Goal: Task Accomplishment & Management: Use online tool/utility

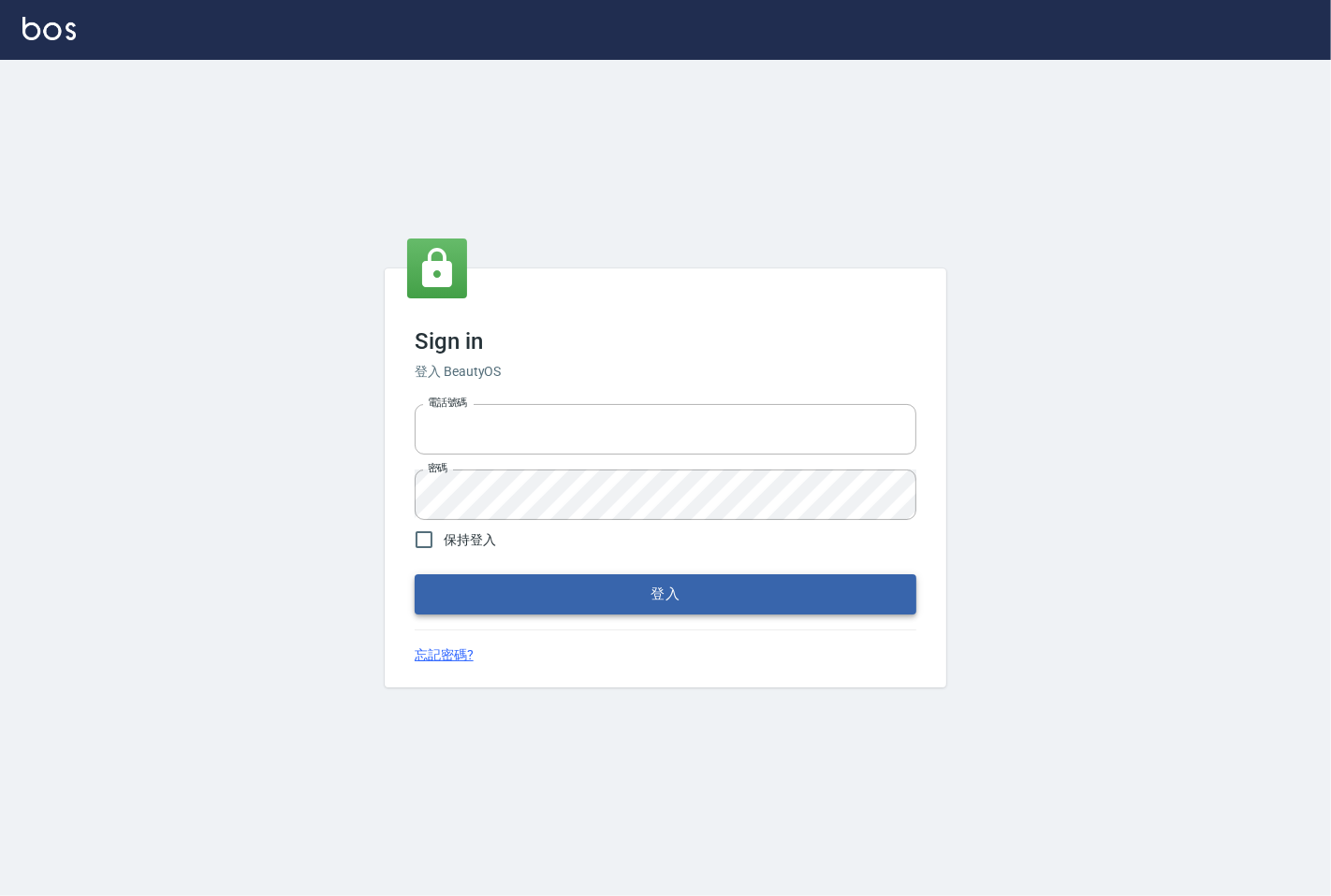
type input "25331148"
click at [546, 592] on button "登入" at bounding box center [665, 593] width 502 height 40
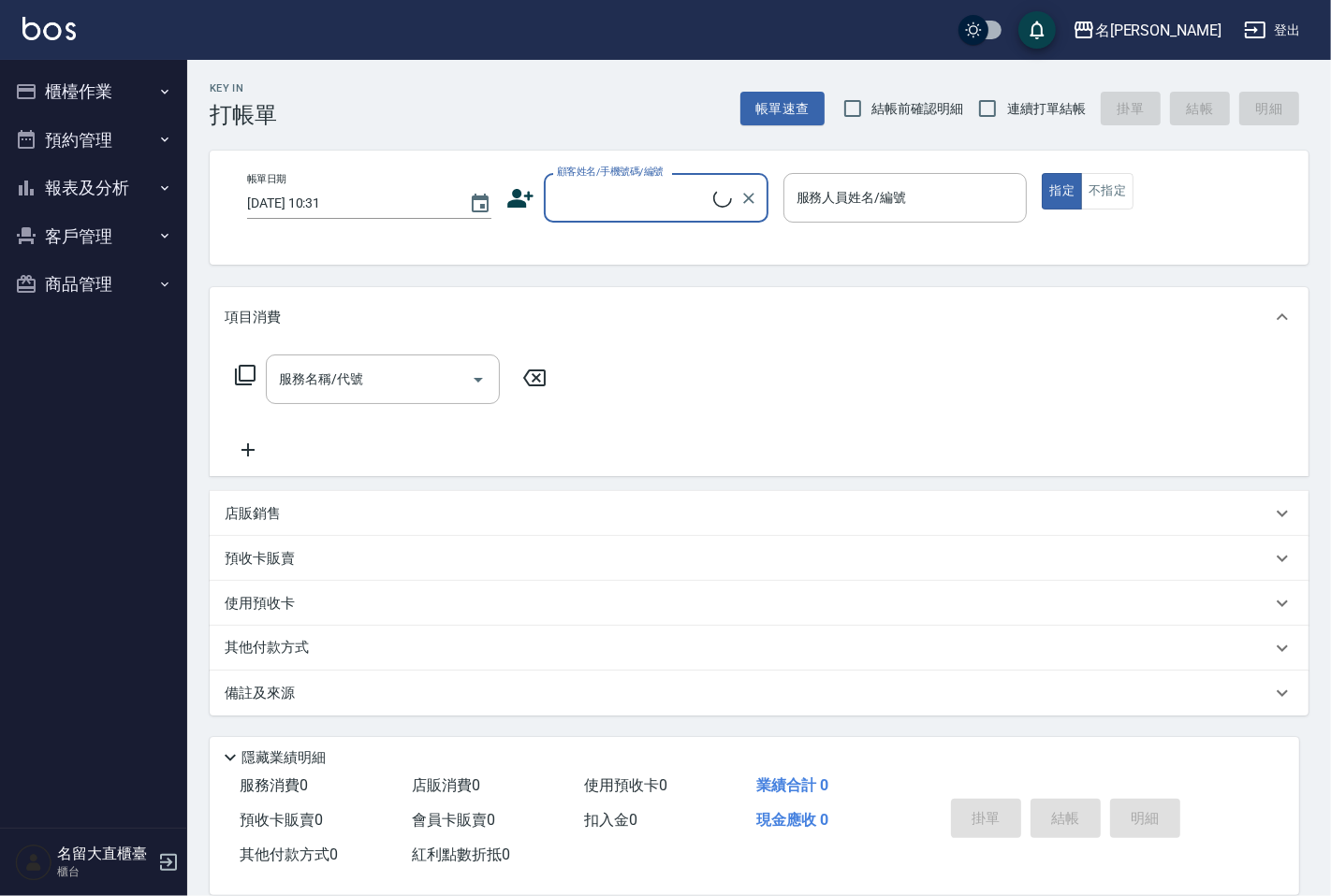
click at [119, 94] on button "櫃檯作業" at bounding box center [94, 91] width 173 height 48
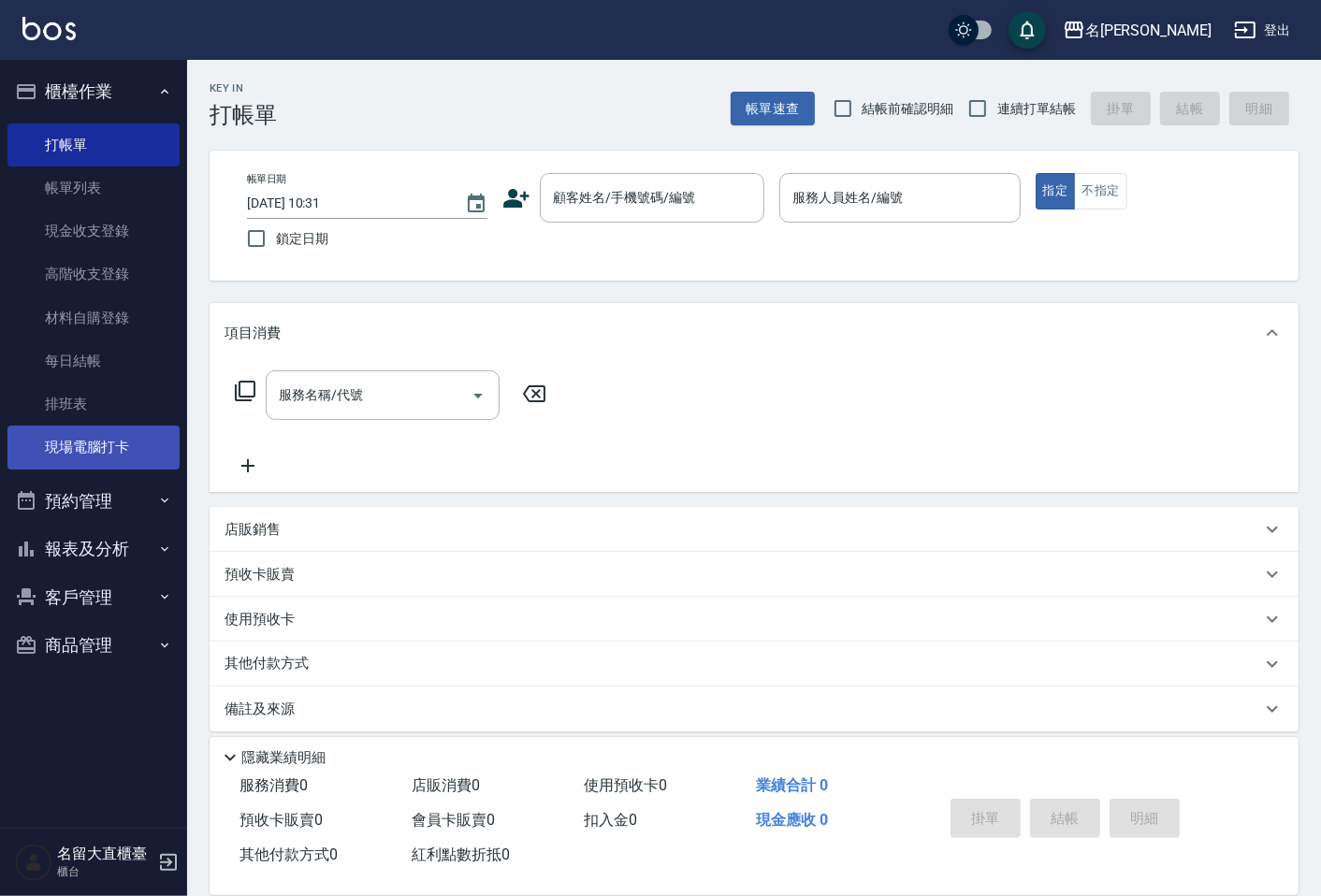
click at [66, 439] on link "現場電腦打卡" at bounding box center [94, 447] width 173 height 43
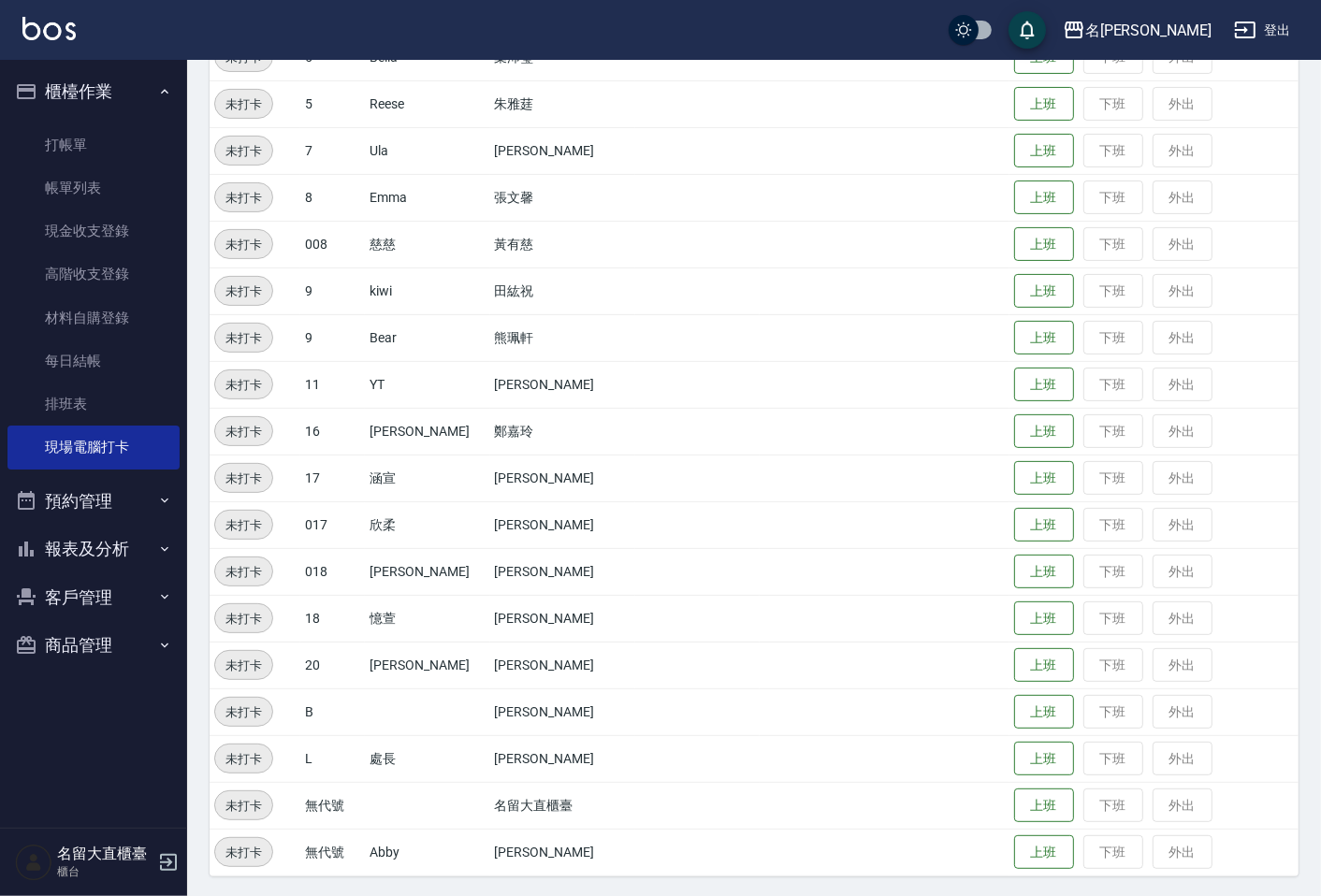
scroll to position [363, 0]
click at [1015, 414] on button "上班" at bounding box center [1045, 431] width 60 height 33
click at [1015, 518] on button "上班" at bounding box center [1045, 525] width 60 height 33
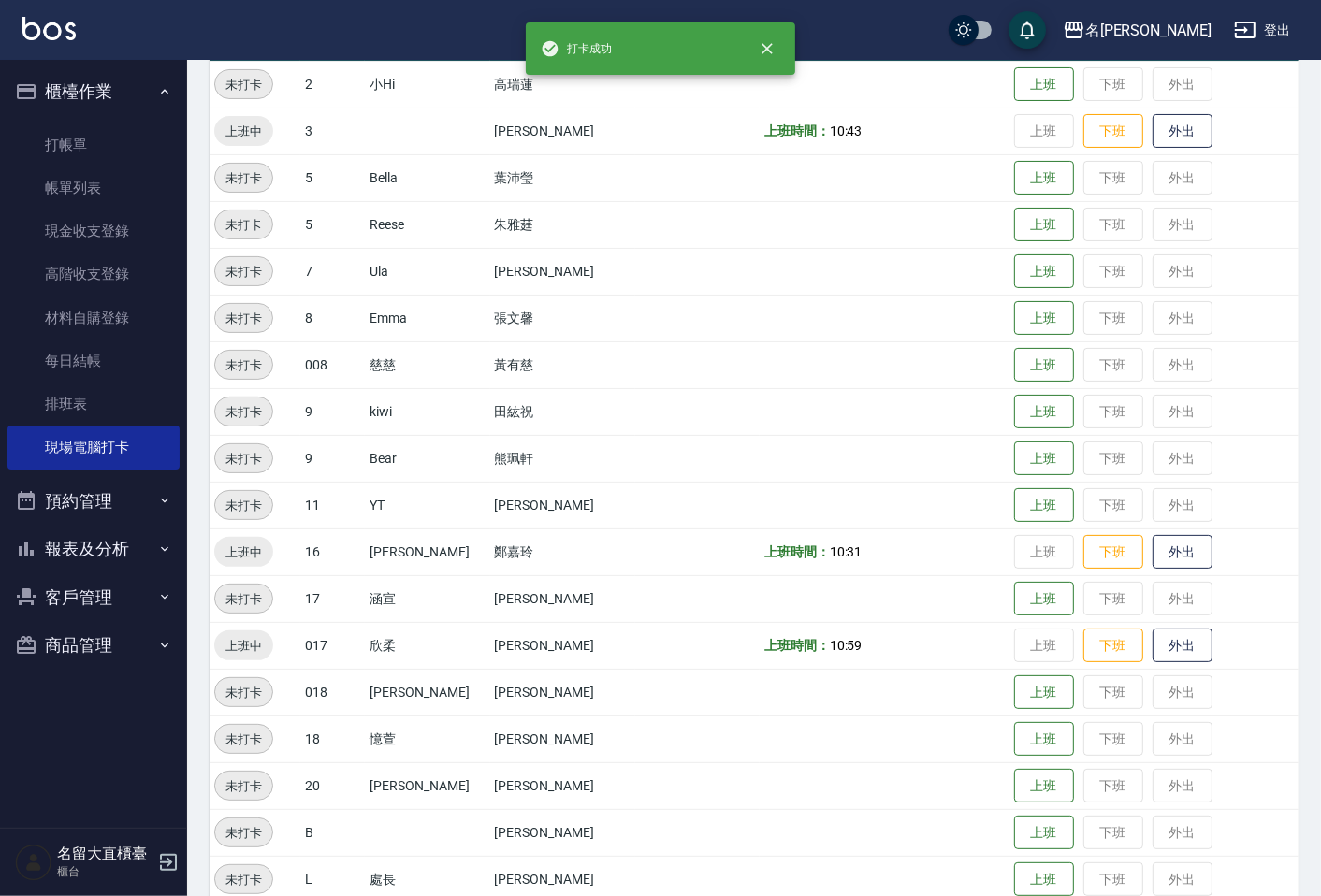
scroll to position [51, 0]
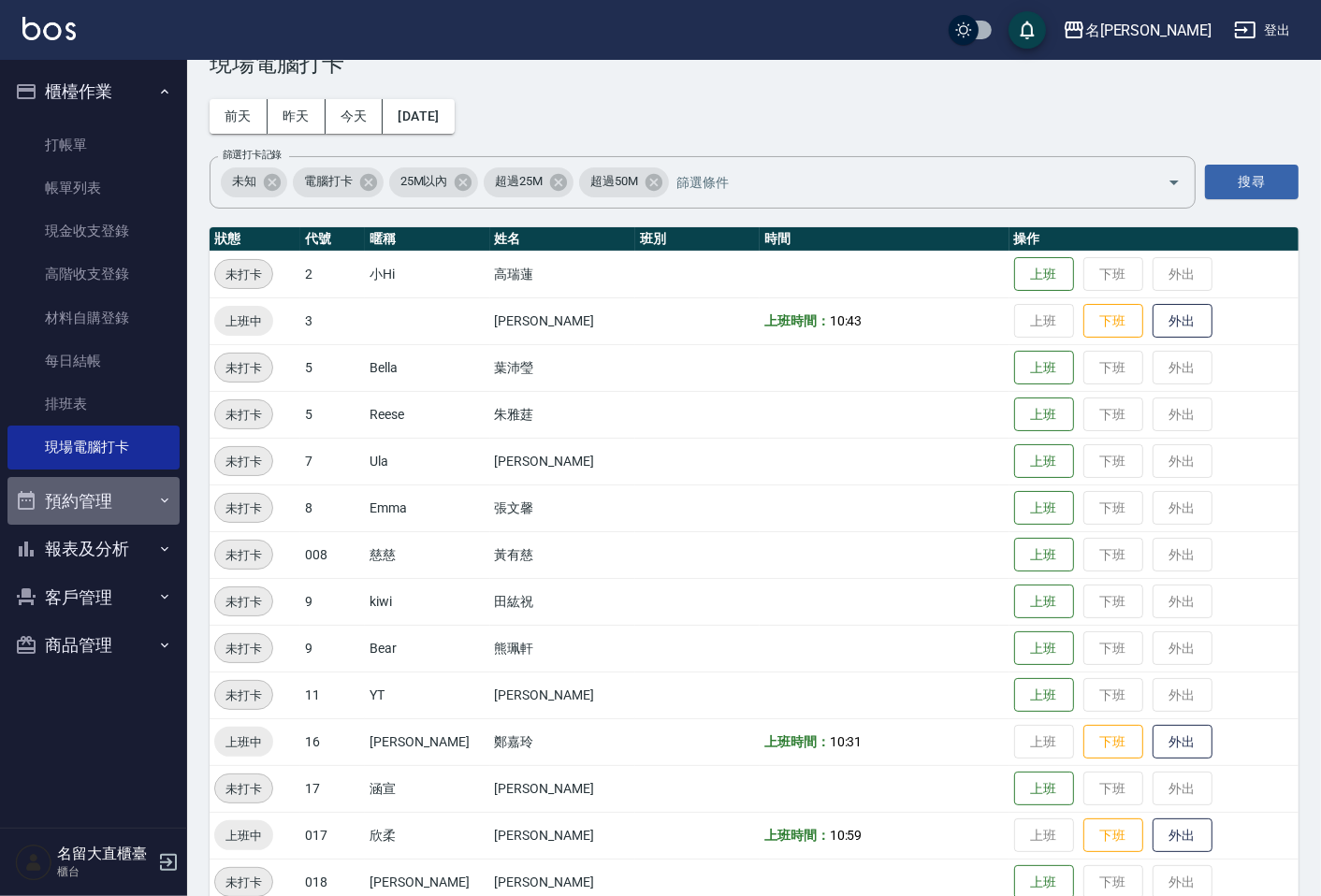
click at [115, 503] on button "預約管理" at bounding box center [94, 501] width 173 height 48
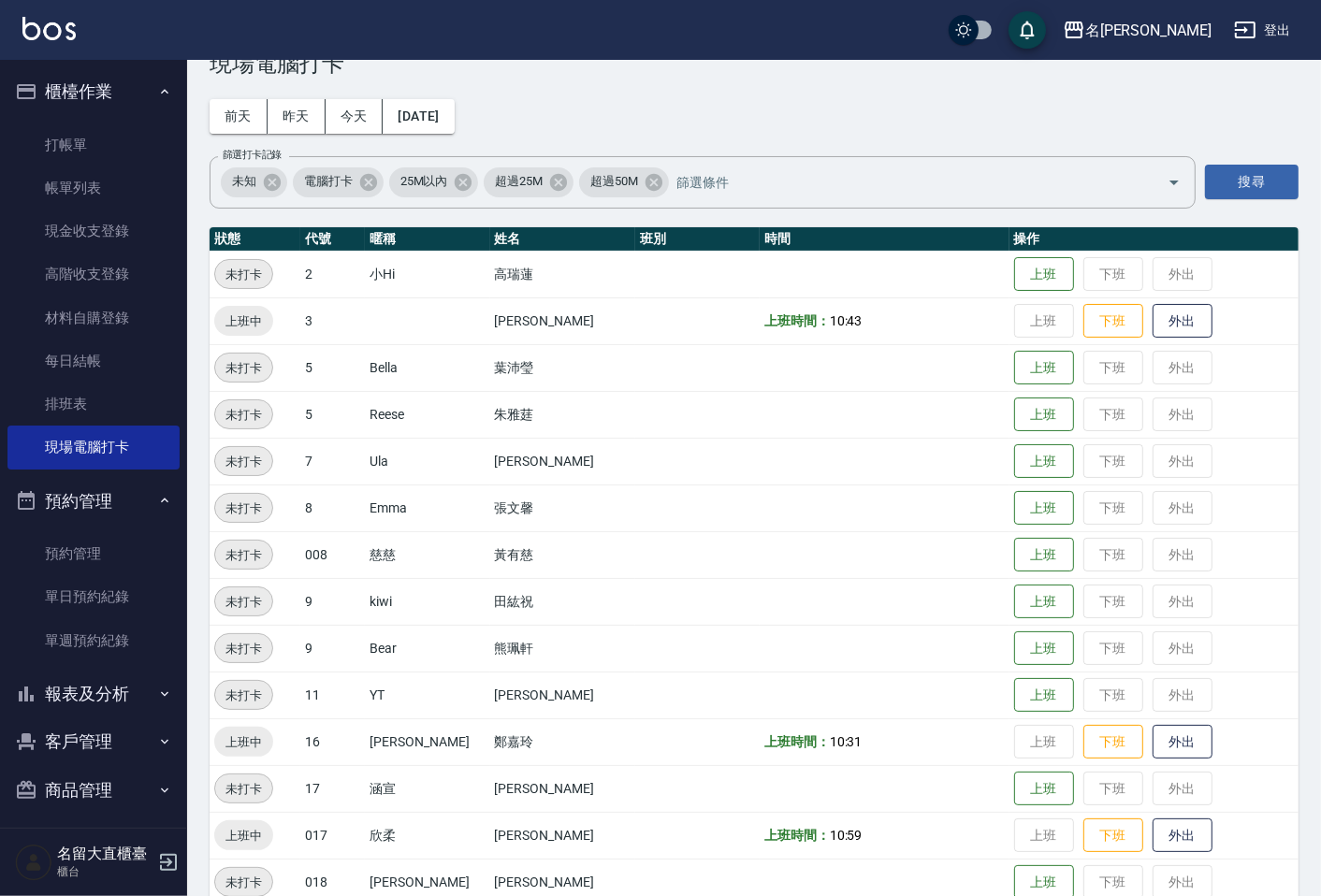
click at [126, 698] on button "報表及分析" at bounding box center [94, 694] width 173 height 48
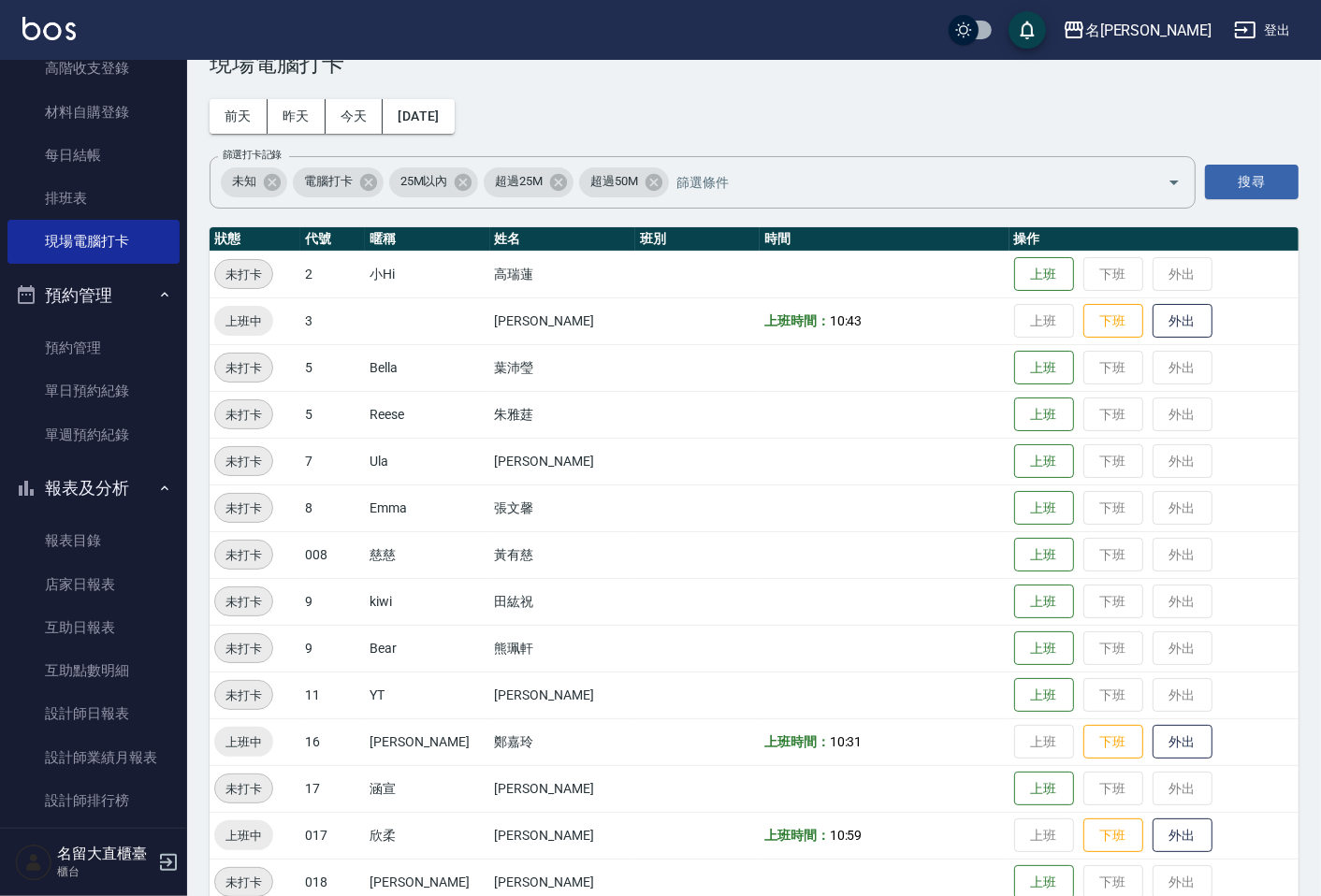
scroll to position [208, 0]
click at [103, 623] on link "互助日報表" at bounding box center [94, 625] width 173 height 43
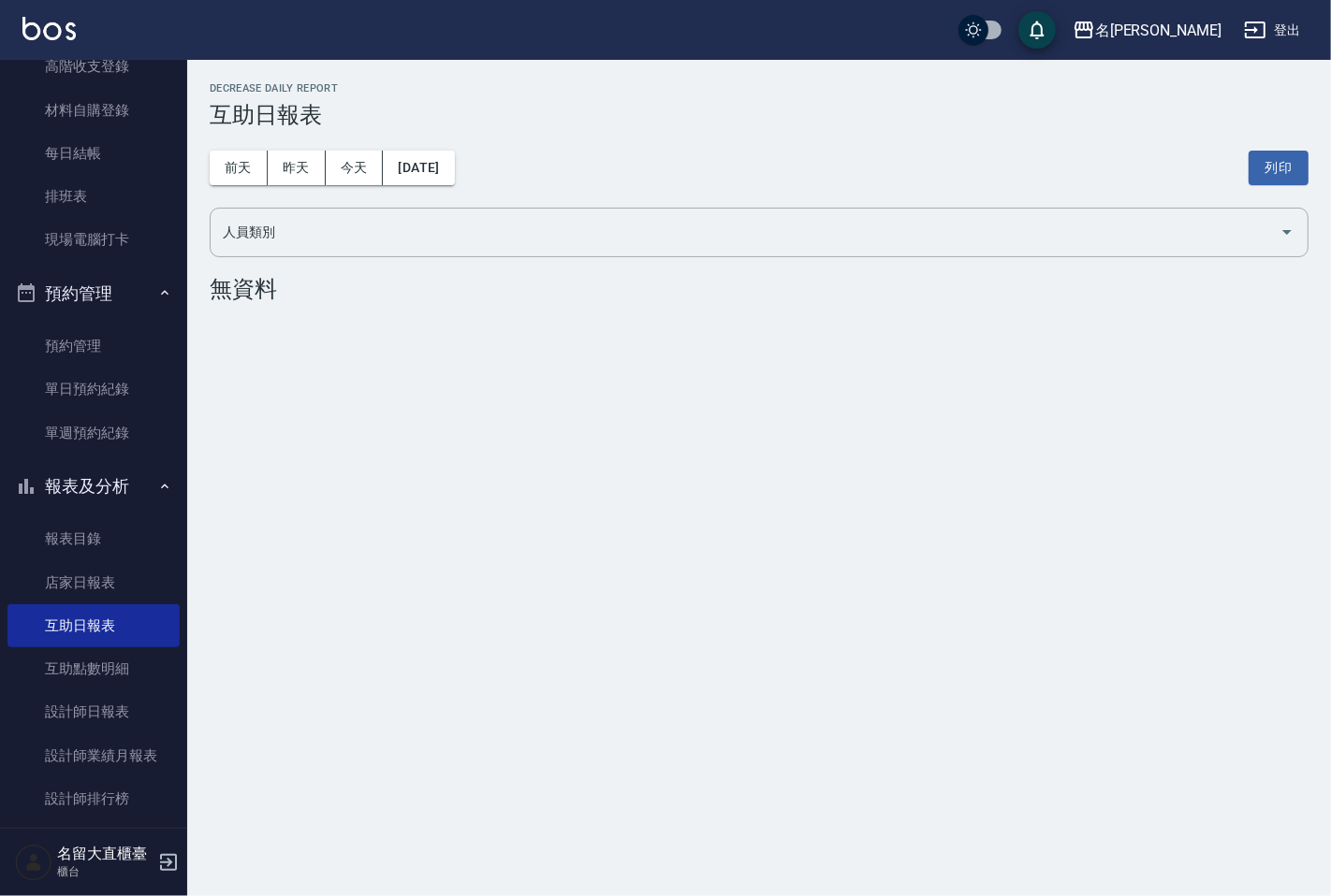
click at [302, 143] on div "[DATE] [DATE] [DATE] [DATE] 列印" at bounding box center [759, 168] width 1099 height 80
click at [293, 155] on button "昨天" at bounding box center [297, 168] width 58 height 35
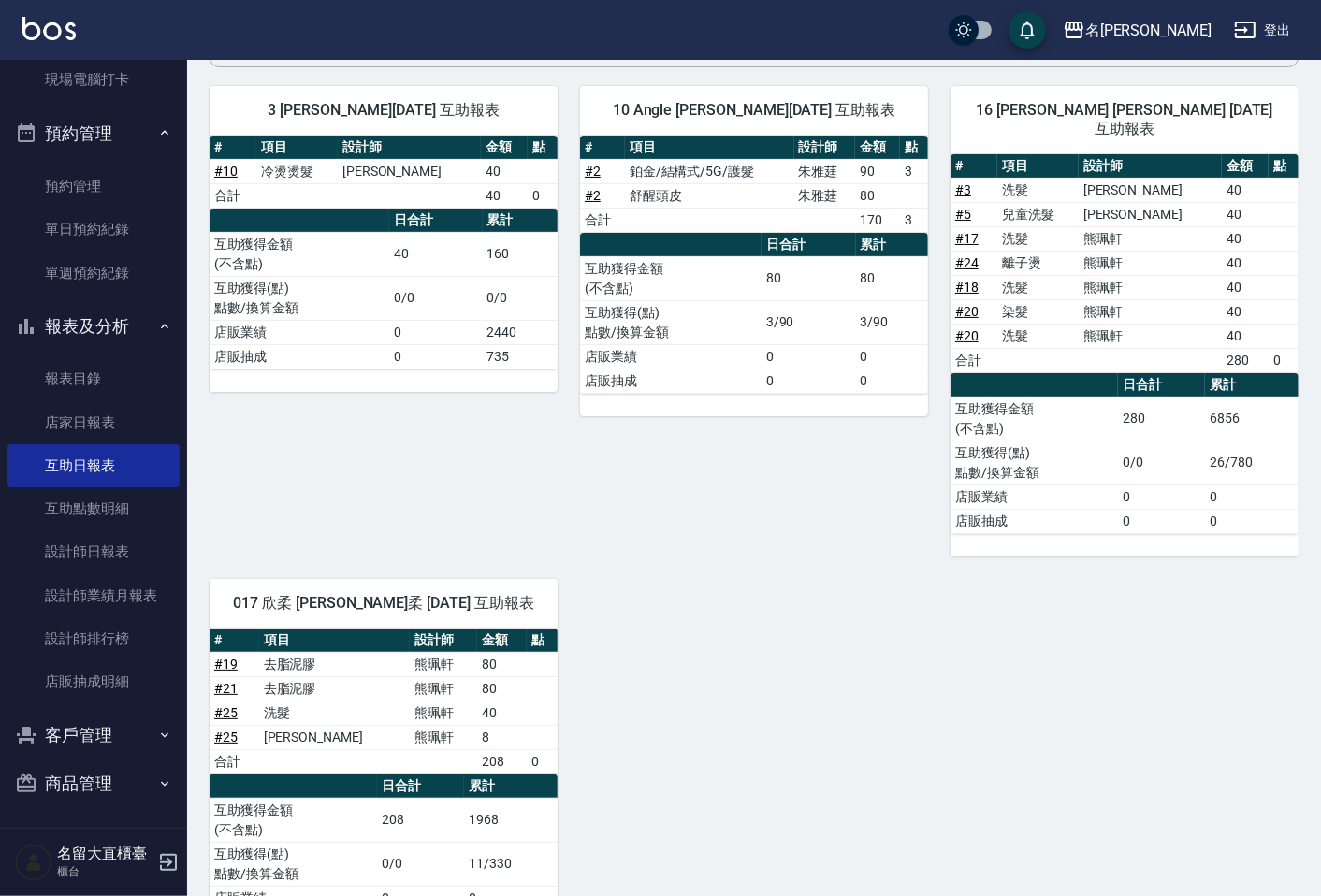
scroll to position [256, 0]
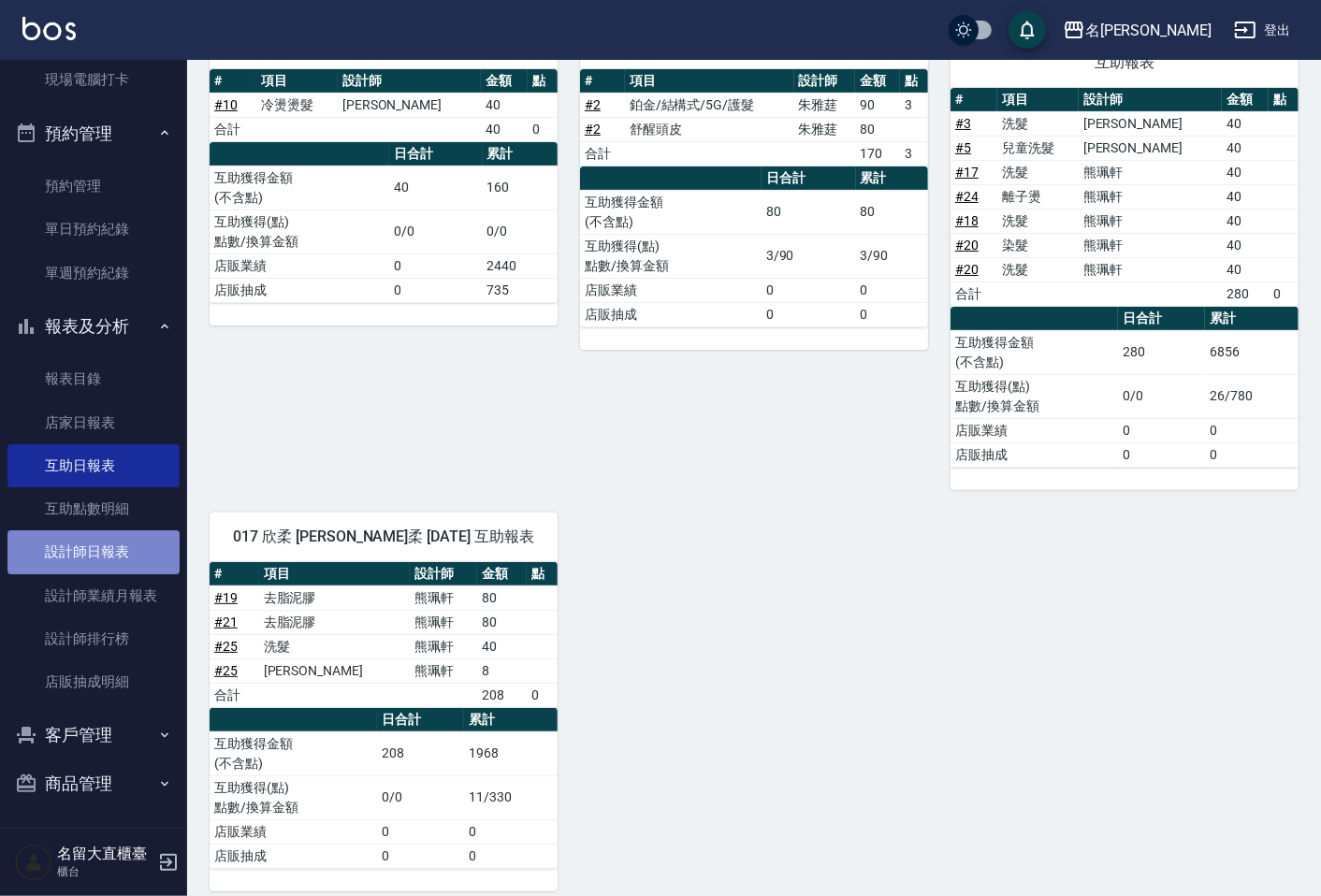
click at [144, 555] on link "設計師日報表" at bounding box center [94, 552] width 173 height 43
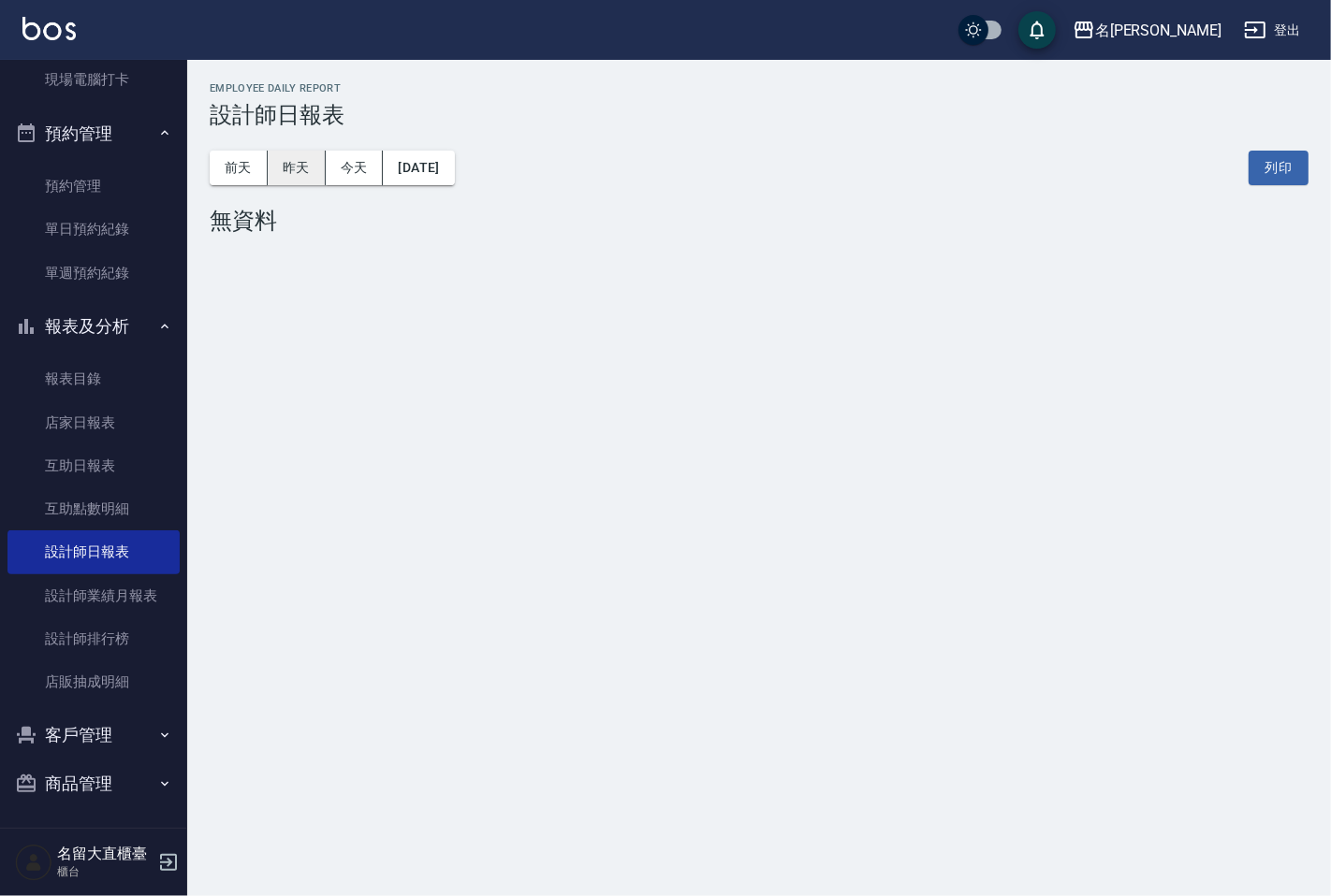
click at [320, 165] on button "昨天" at bounding box center [297, 168] width 58 height 35
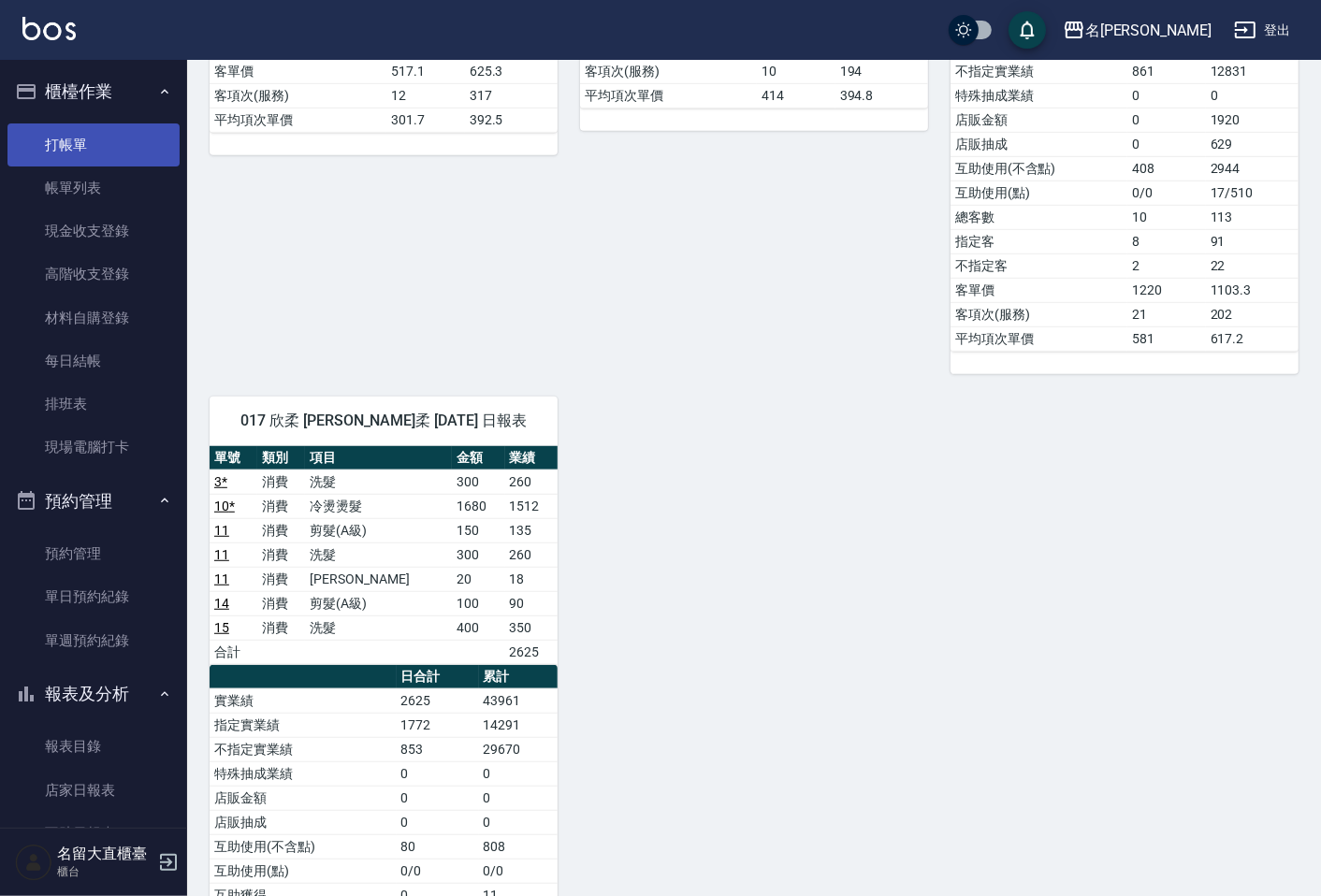
click at [109, 139] on link "打帳單" at bounding box center [94, 144] width 173 height 43
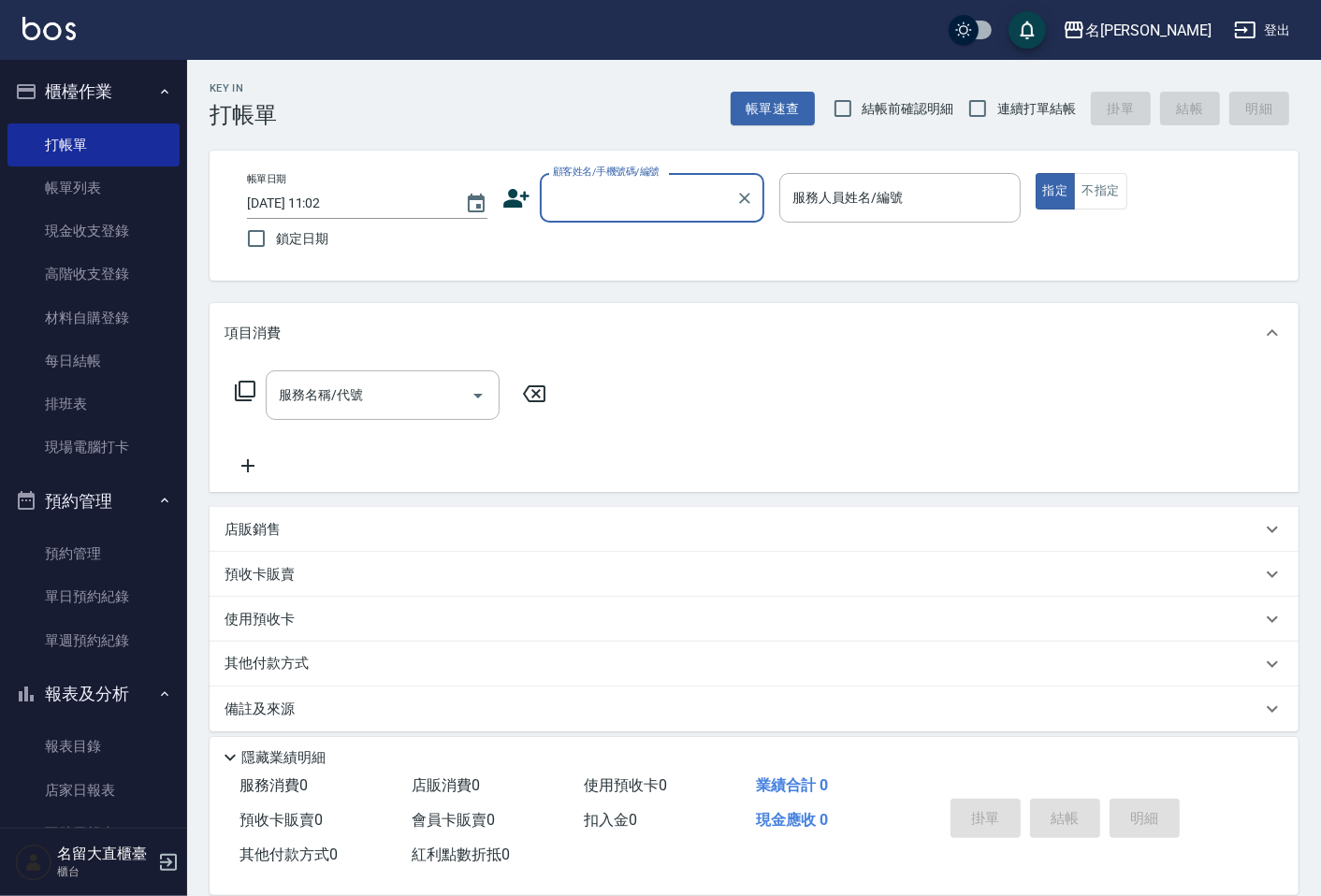
click at [649, 200] on input "顧客姓名/手機號碼/編號" at bounding box center [637, 198] width 179 height 33
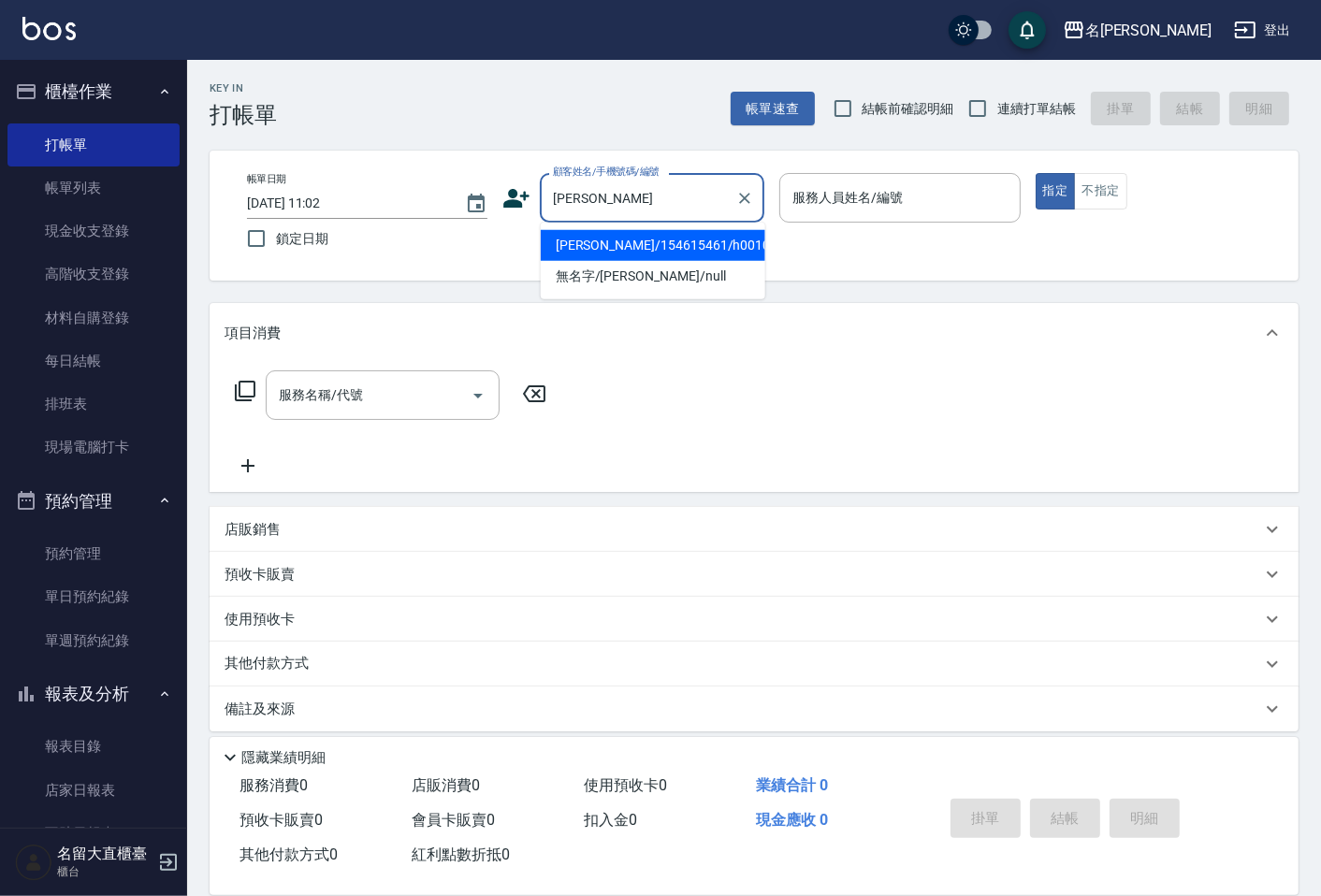
click at [618, 253] on li "[PERSON_NAME]/154615461/h0010" at bounding box center [654, 245] width 225 height 31
type input "[PERSON_NAME]/154615461/h0010"
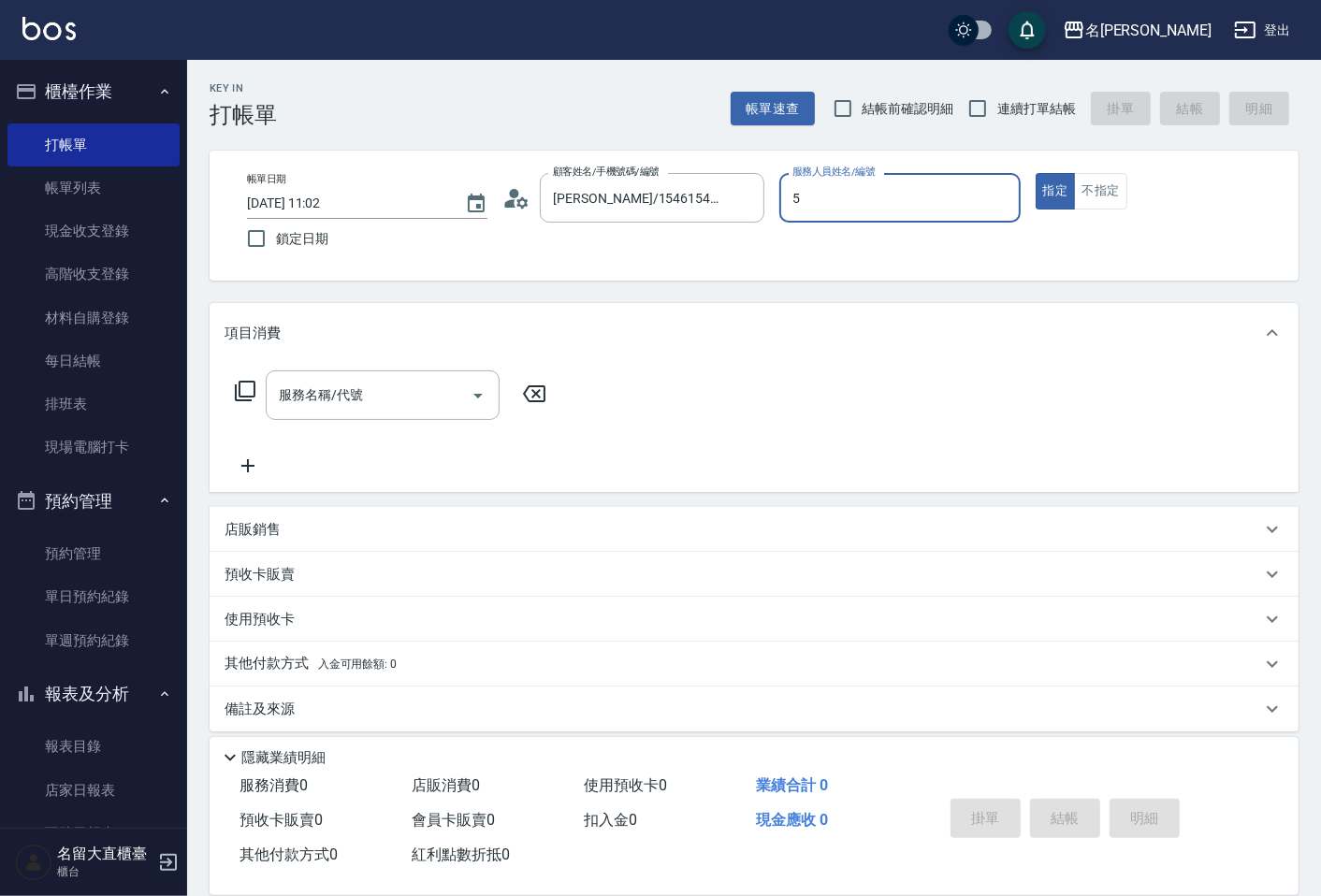
type input "[PERSON_NAME]-5"
type button "true"
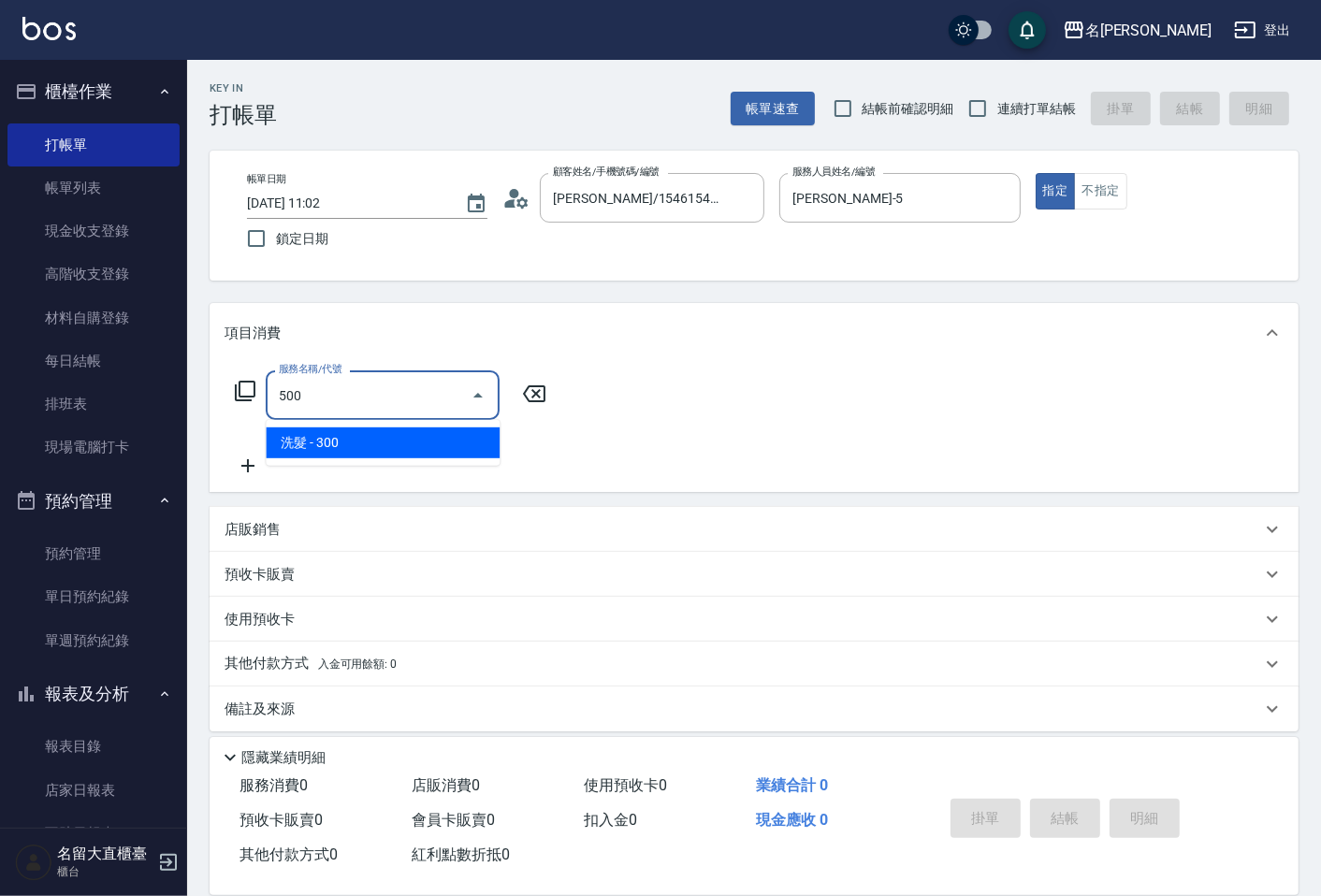
type input "洗髮(500)"
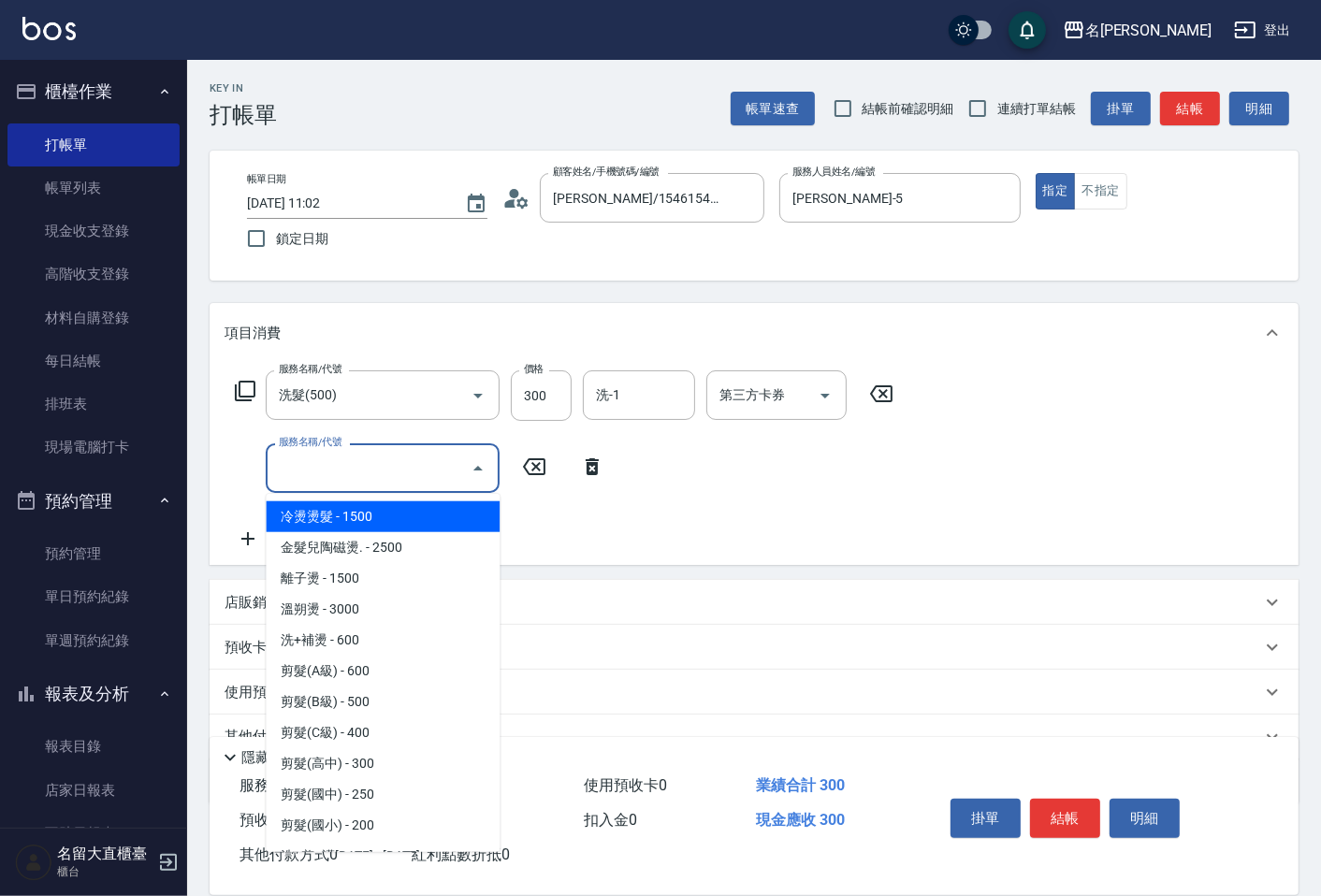
click at [378, 467] on input "服務名稱/代號" at bounding box center [369, 468] width 189 height 33
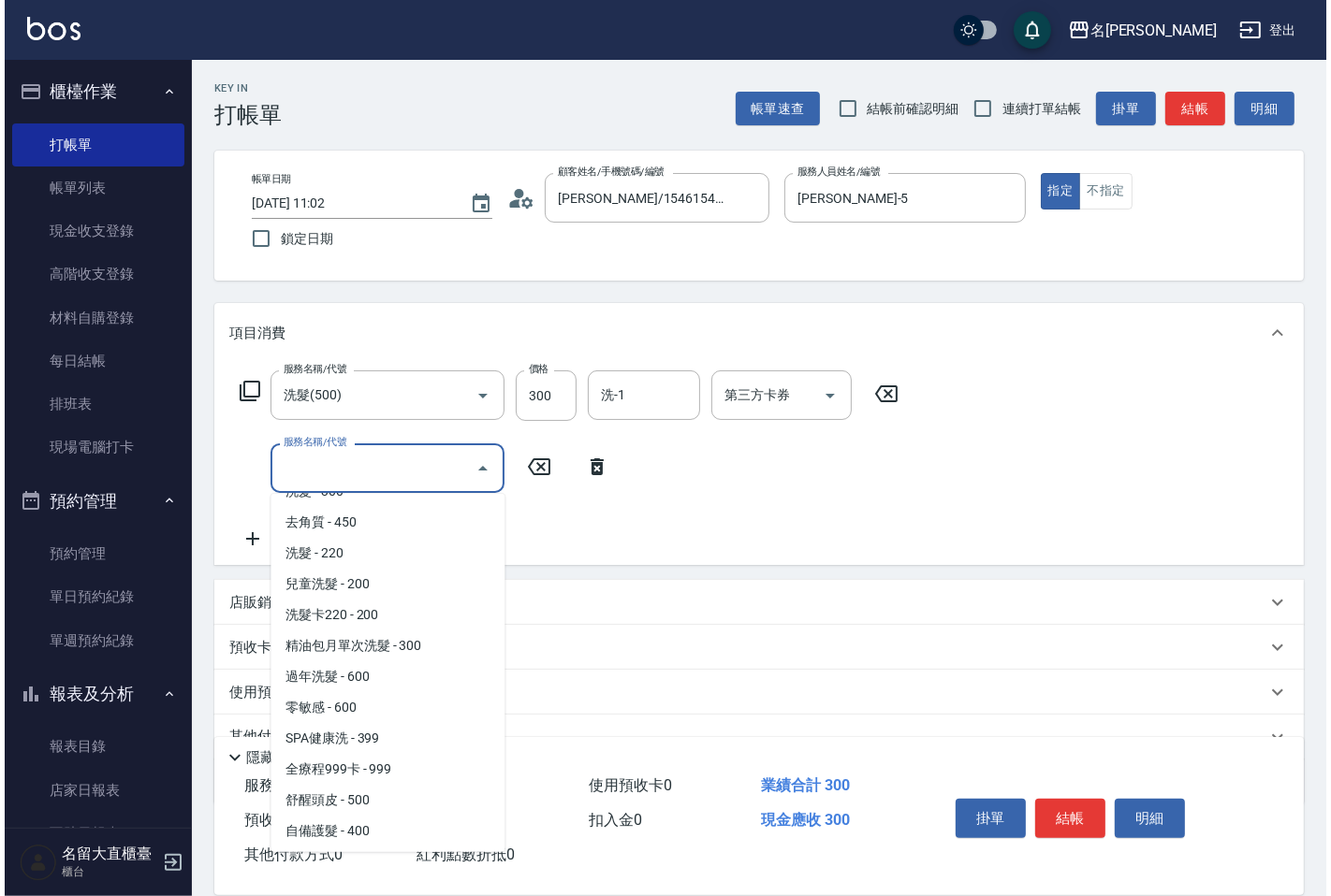
scroll to position [623, 0]
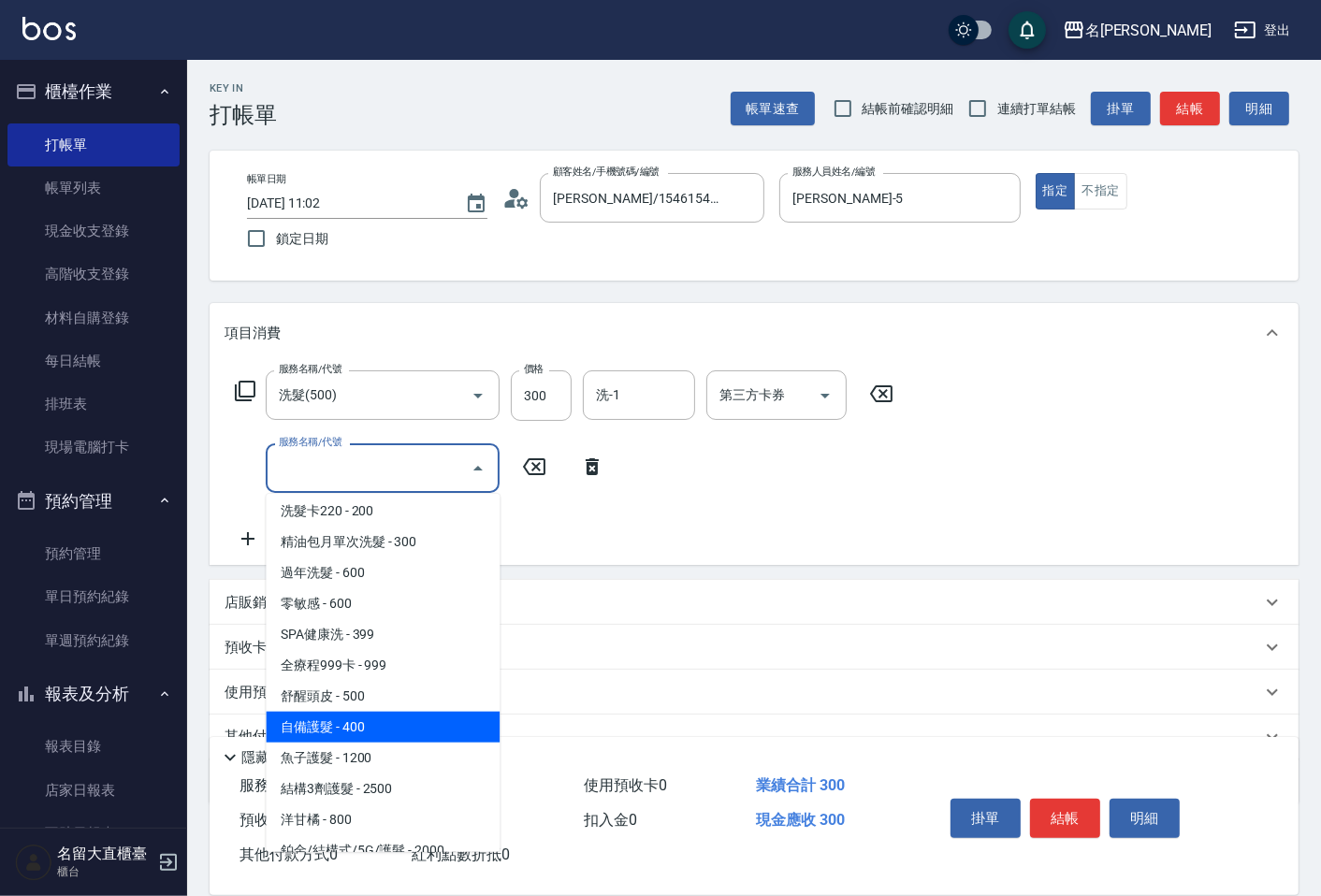
click at [403, 718] on span "自備護髮 - 400" at bounding box center [382, 727] width 234 height 31
type input "自備護髮(601)"
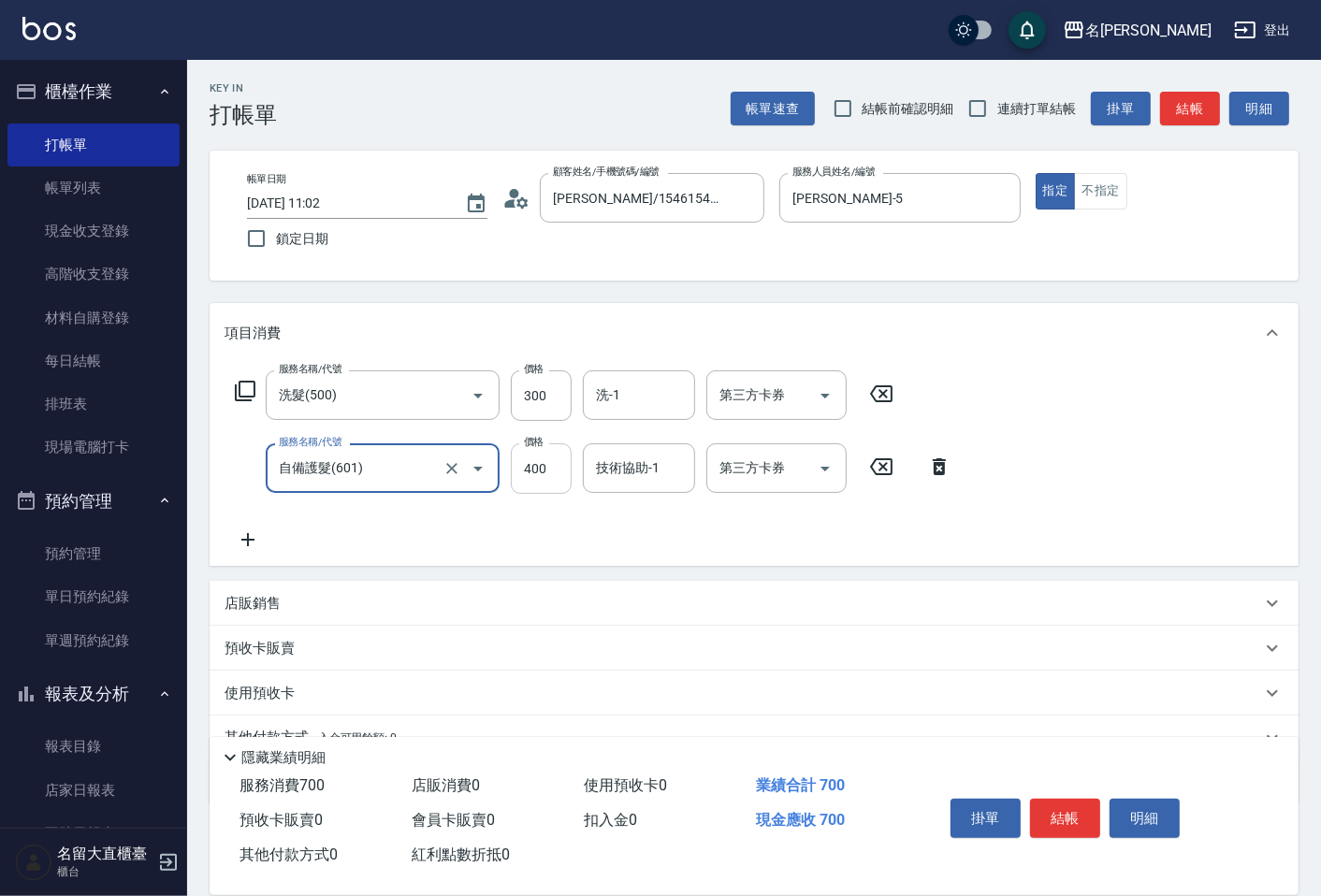
click at [555, 460] on input "400" at bounding box center [541, 468] width 61 height 50
type input "350"
click at [980, 103] on input "連續打單結帳" at bounding box center [978, 109] width 40 height 40
checkbox input "true"
click at [1180, 104] on button "結帳" at bounding box center [1190, 110] width 60 height 35
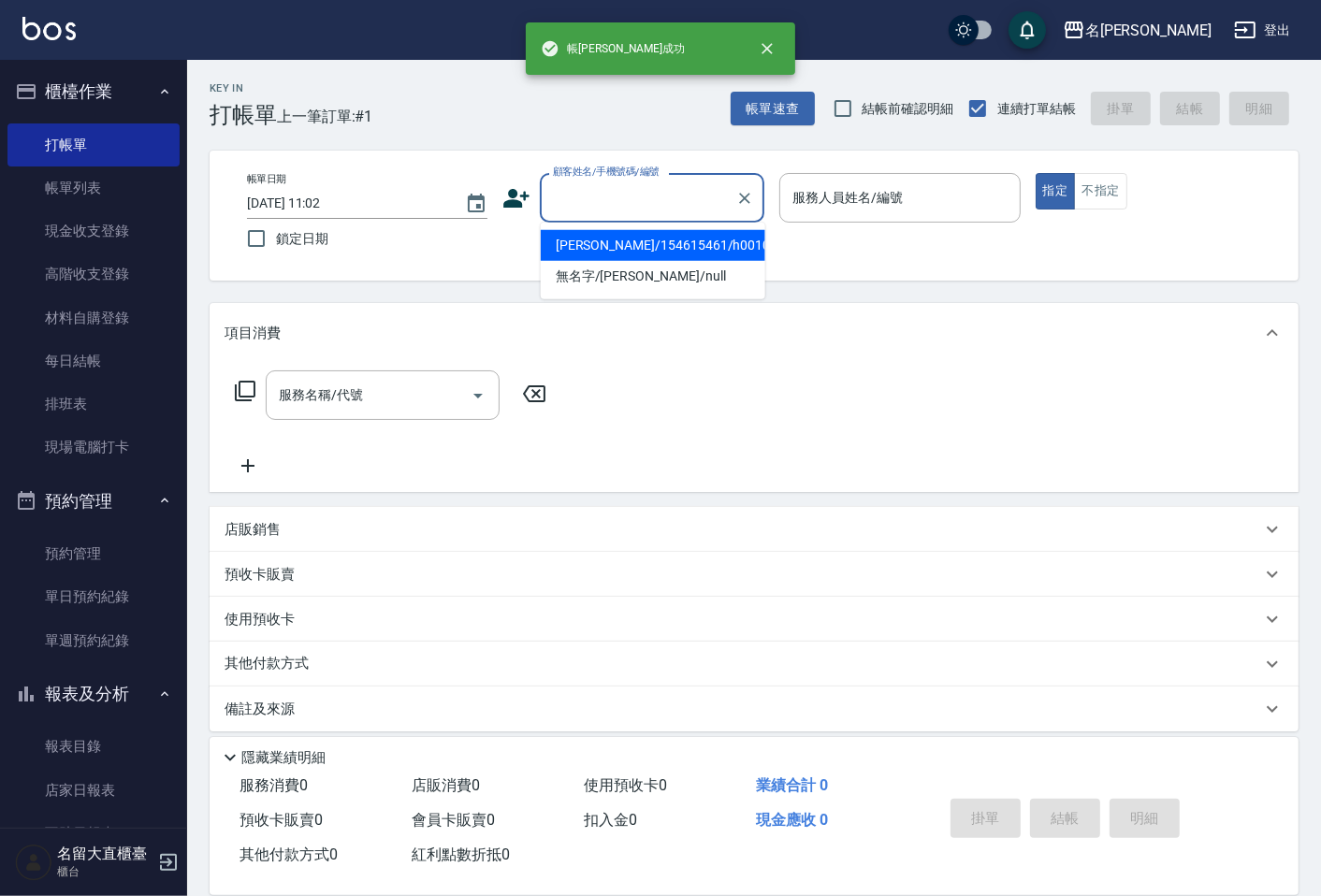
click at [664, 190] on input "顧客姓名/手機號碼/編號" at bounding box center [637, 198] width 179 height 33
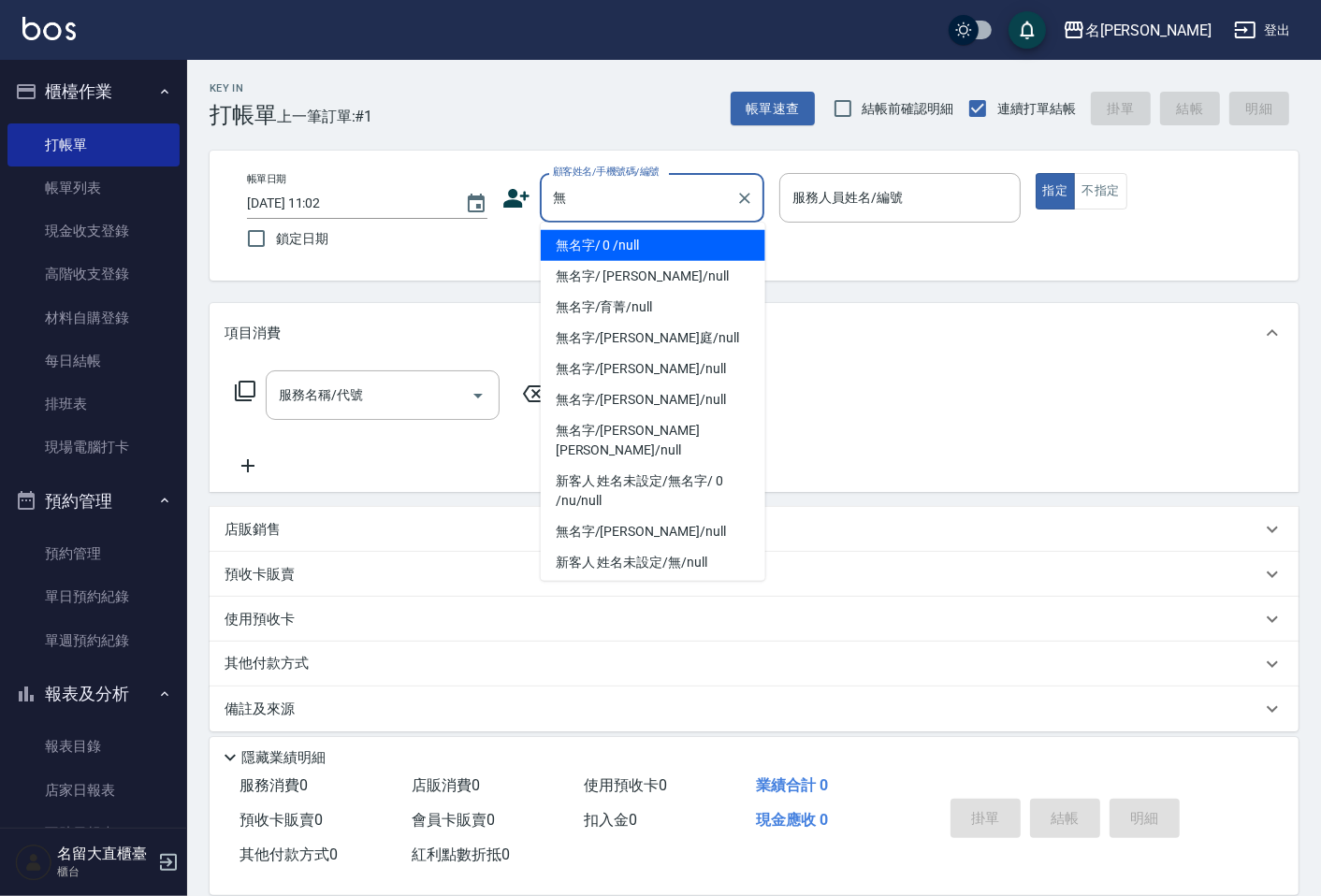
click at [662, 249] on li "無名字/ 0 /null" at bounding box center [654, 245] width 225 height 31
type input "無名字/ 0 /null"
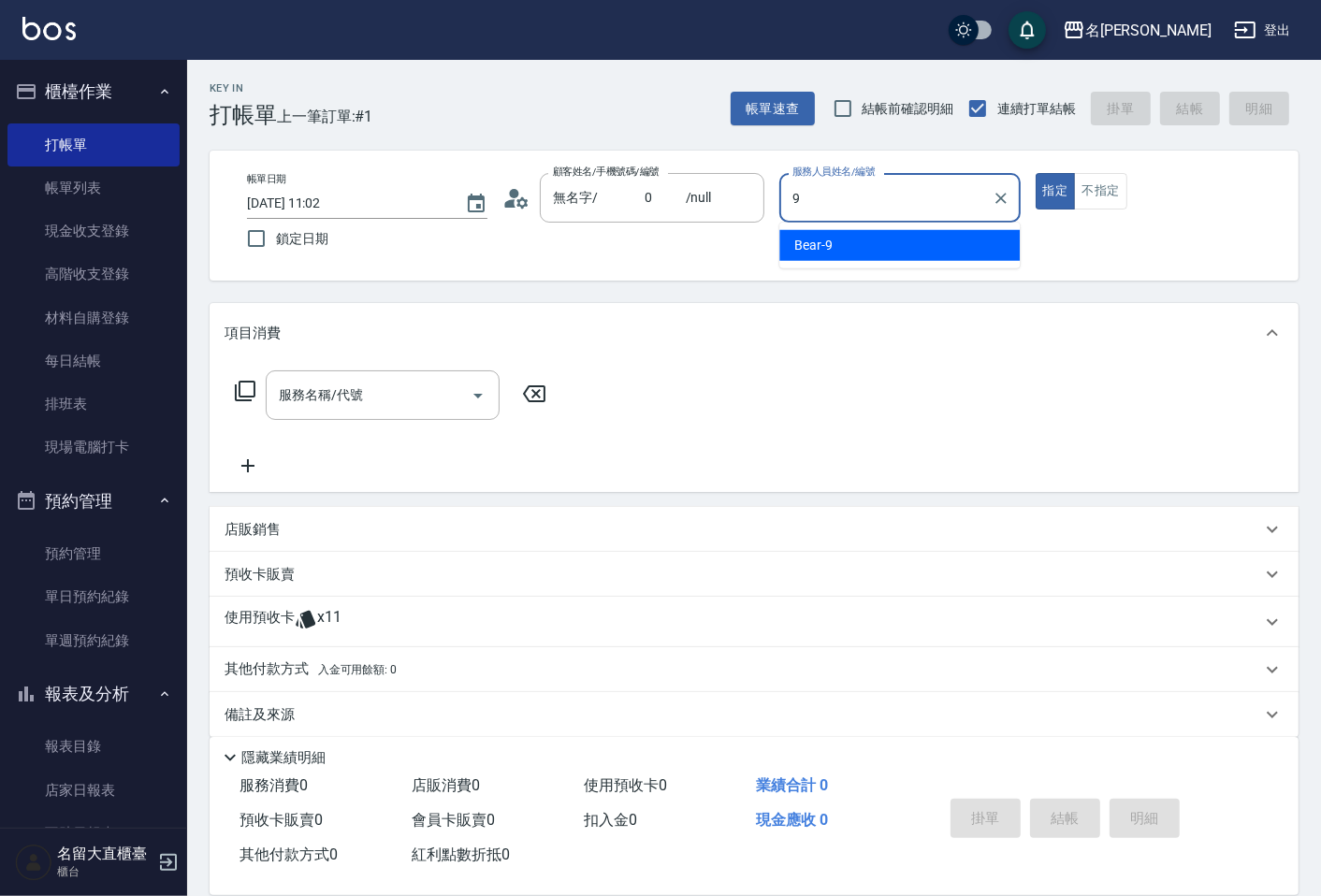
type input "Bear-9"
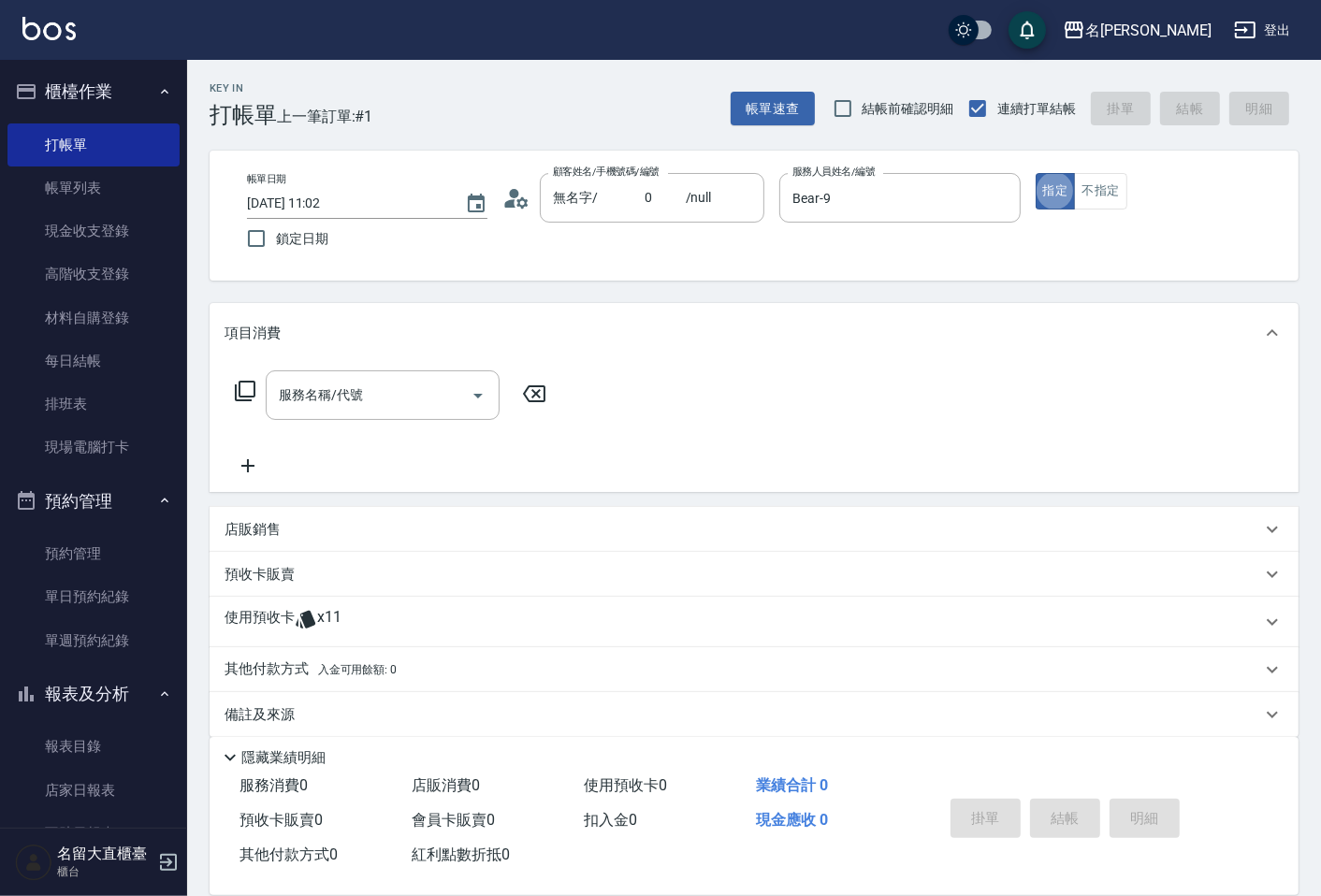
click at [247, 388] on icon at bounding box center [244, 391] width 22 height 22
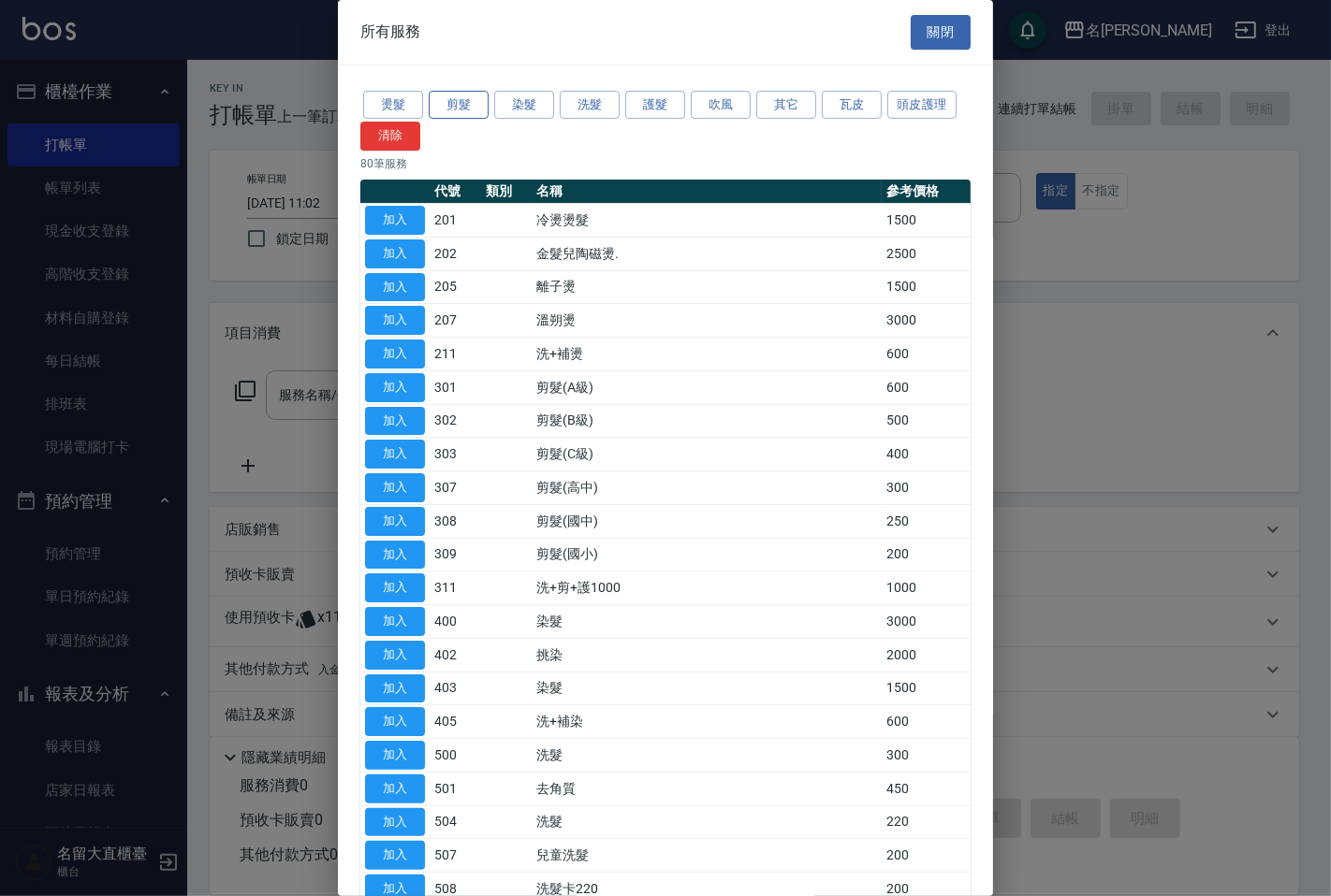
click at [473, 96] on button "剪髮" at bounding box center [459, 106] width 60 height 29
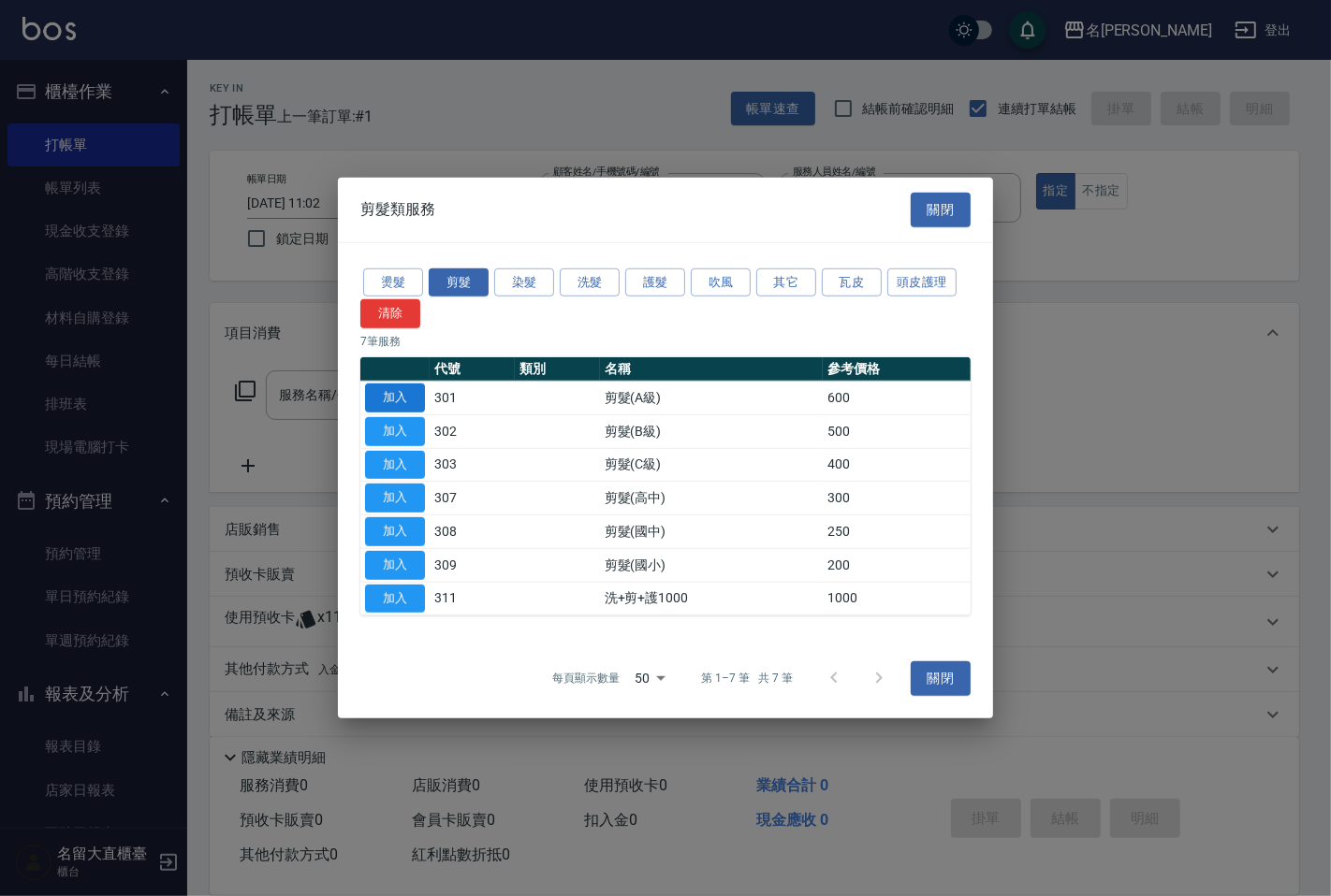
click at [398, 396] on button "加入" at bounding box center [395, 399] width 60 height 29
type input "剪髮(A級)(301)"
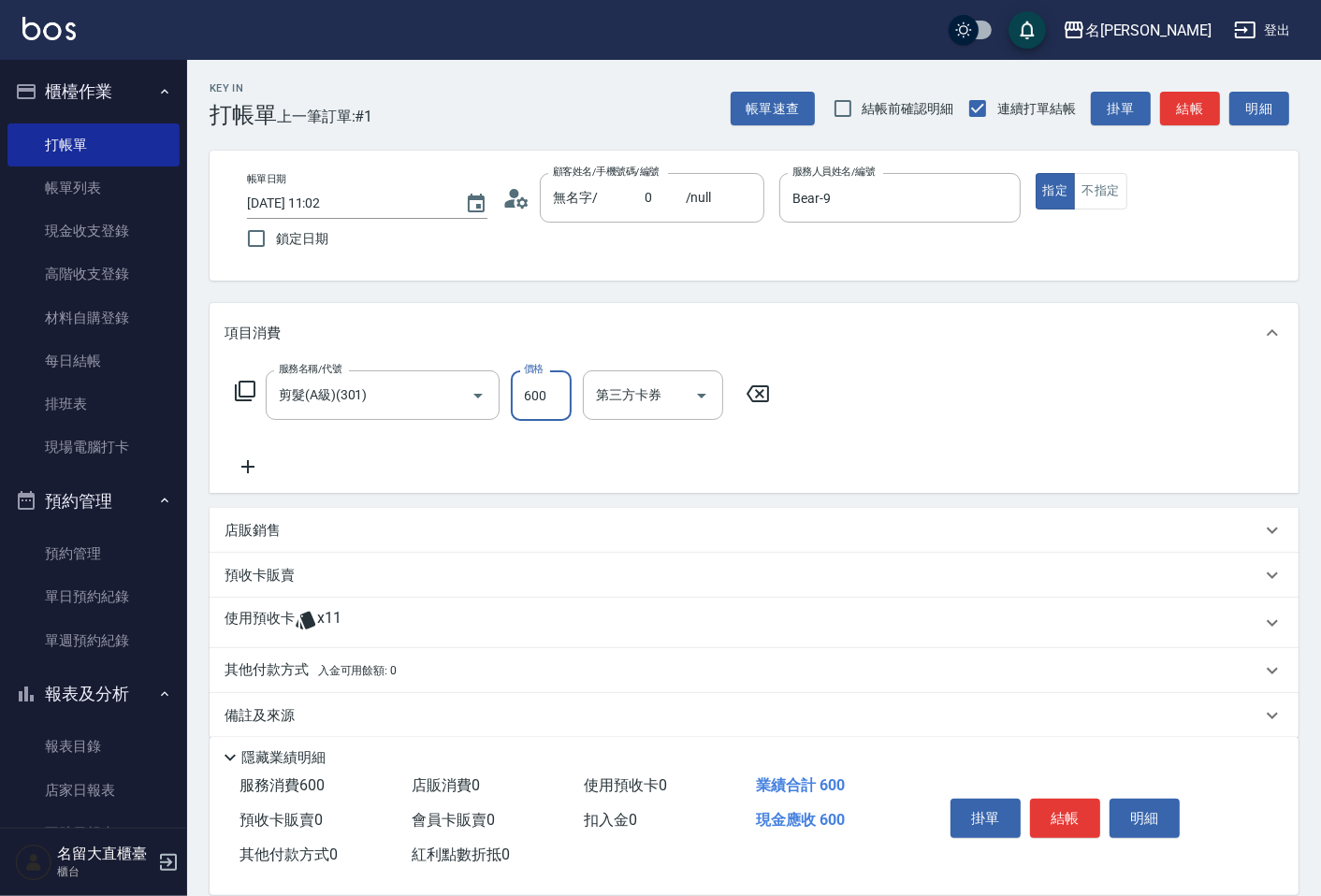
click at [558, 399] on input "600" at bounding box center [541, 396] width 61 height 50
type input "400"
click at [1190, 103] on button "結帳" at bounding box center [1190, 110] width 60 height 35
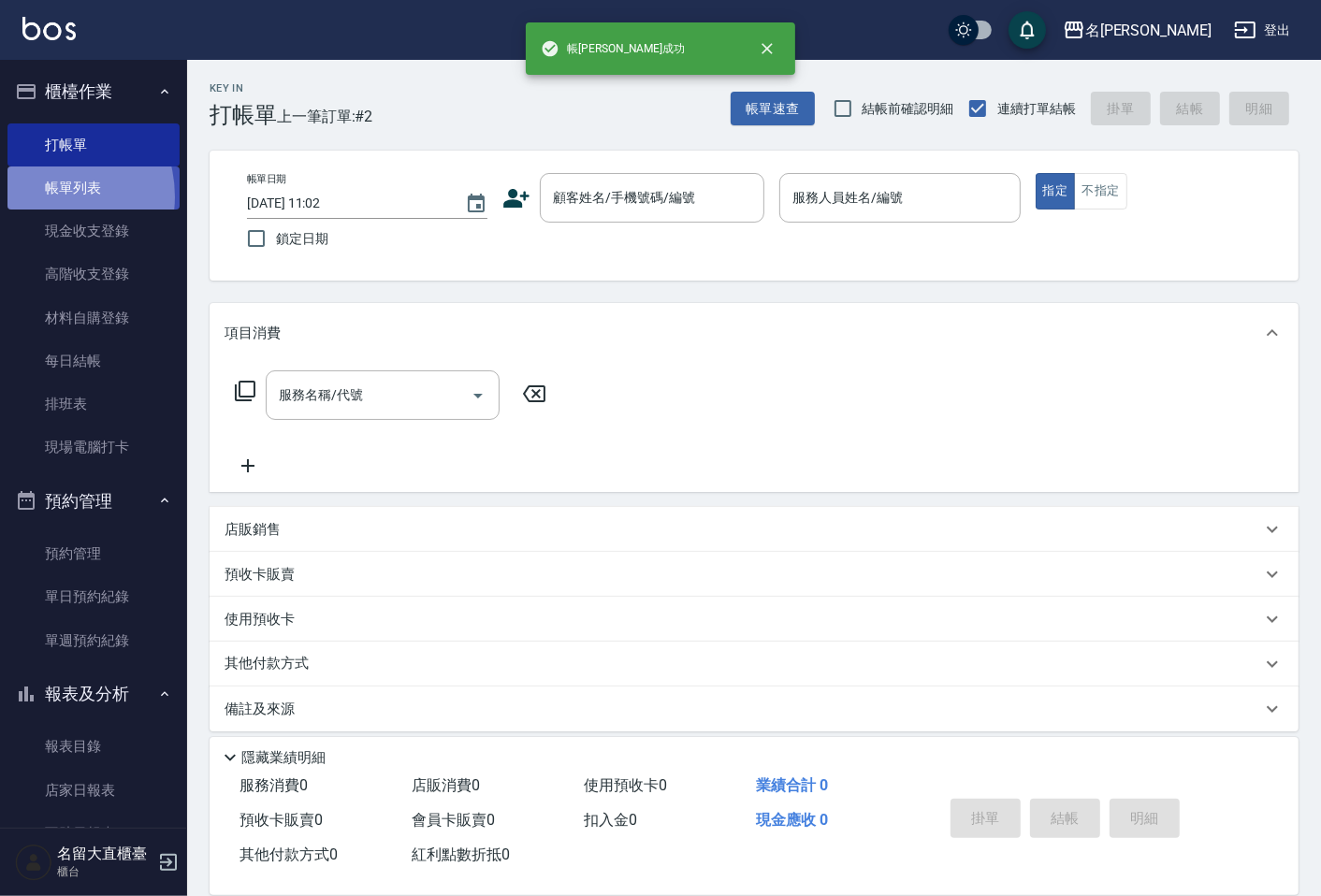
click at [43, 197] on link "帳單列表" at bounding box center [94, 188] width 173 height 43
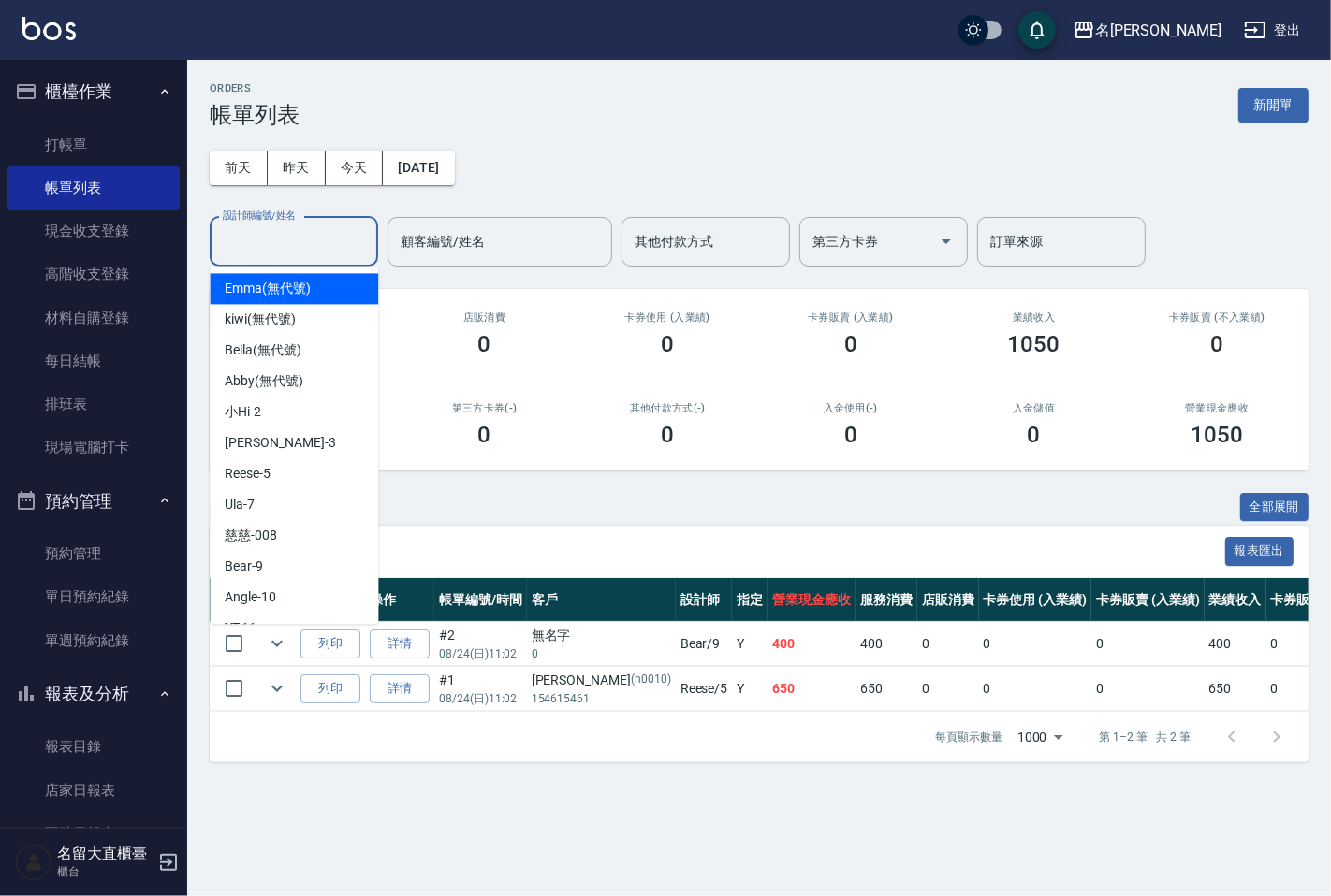
click at [339, 254] on input "設計師編號/姓名" at bounding box center [294, 241] width 151 height 33
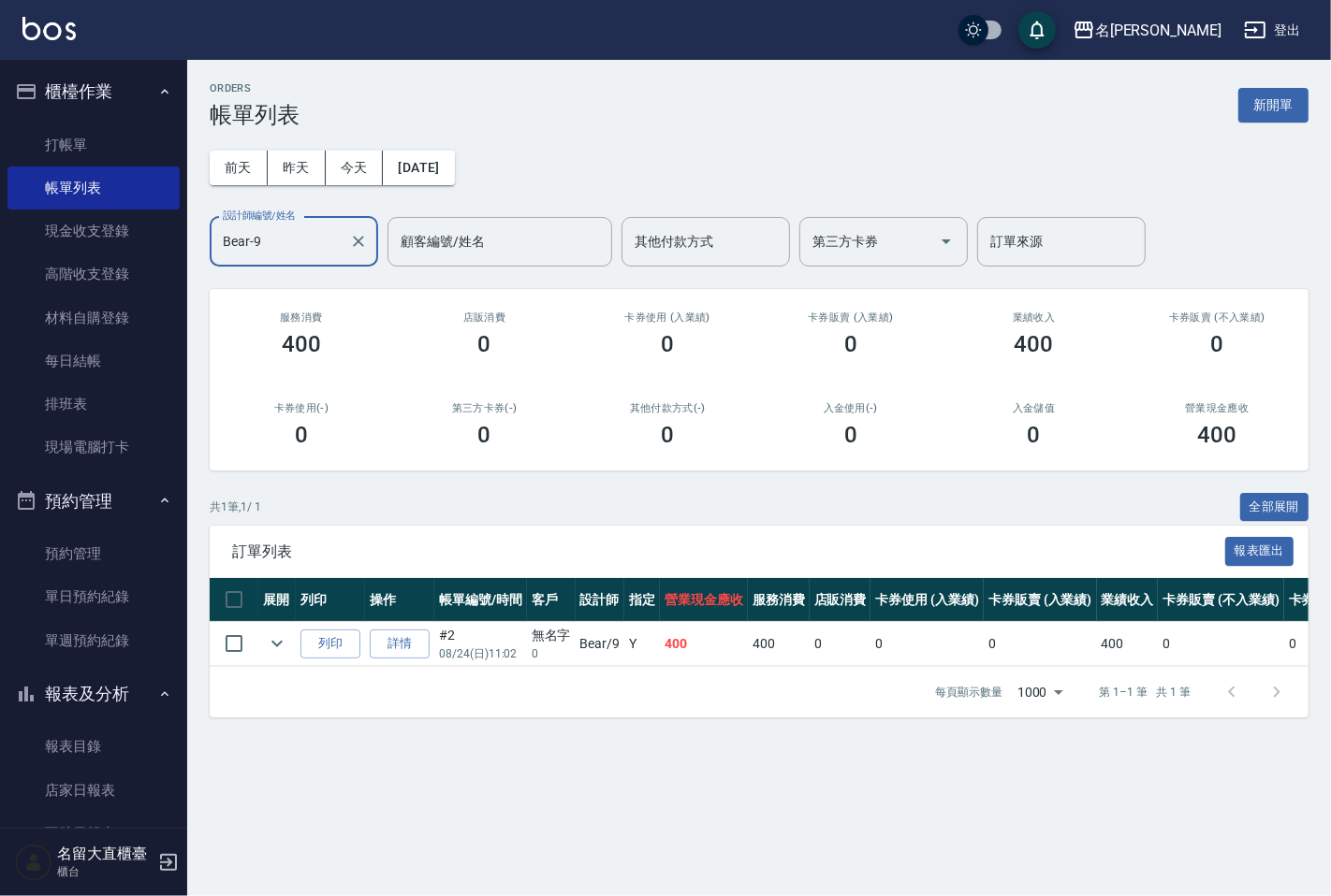
click at [339, 253] on input "Bear-9" at bounding box center [279, 241] width 123 height 33
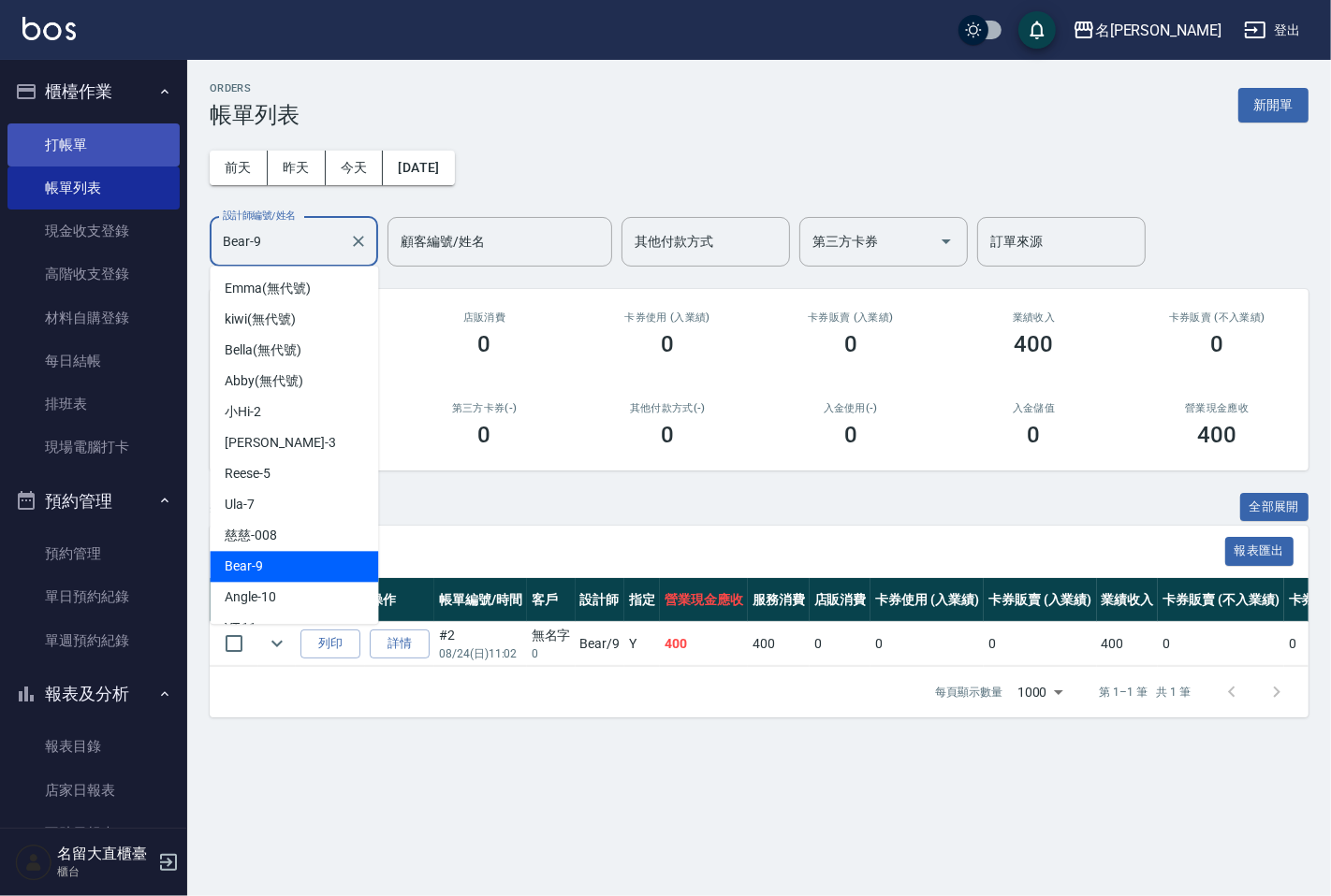
type input "Bear-9"
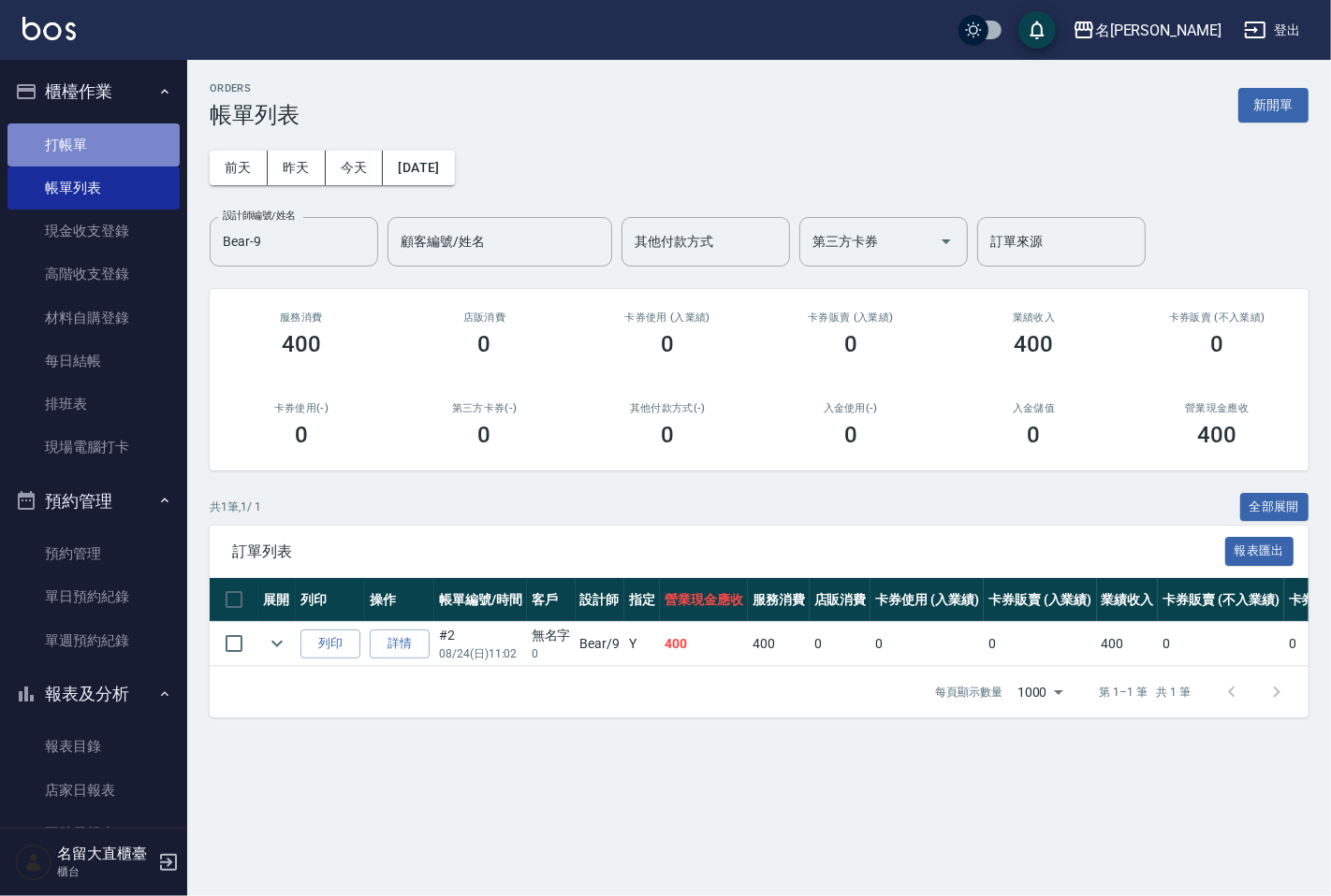
click at [97, 159] on link "打帳單" at bounding box center [94, 144] width 173 height 43
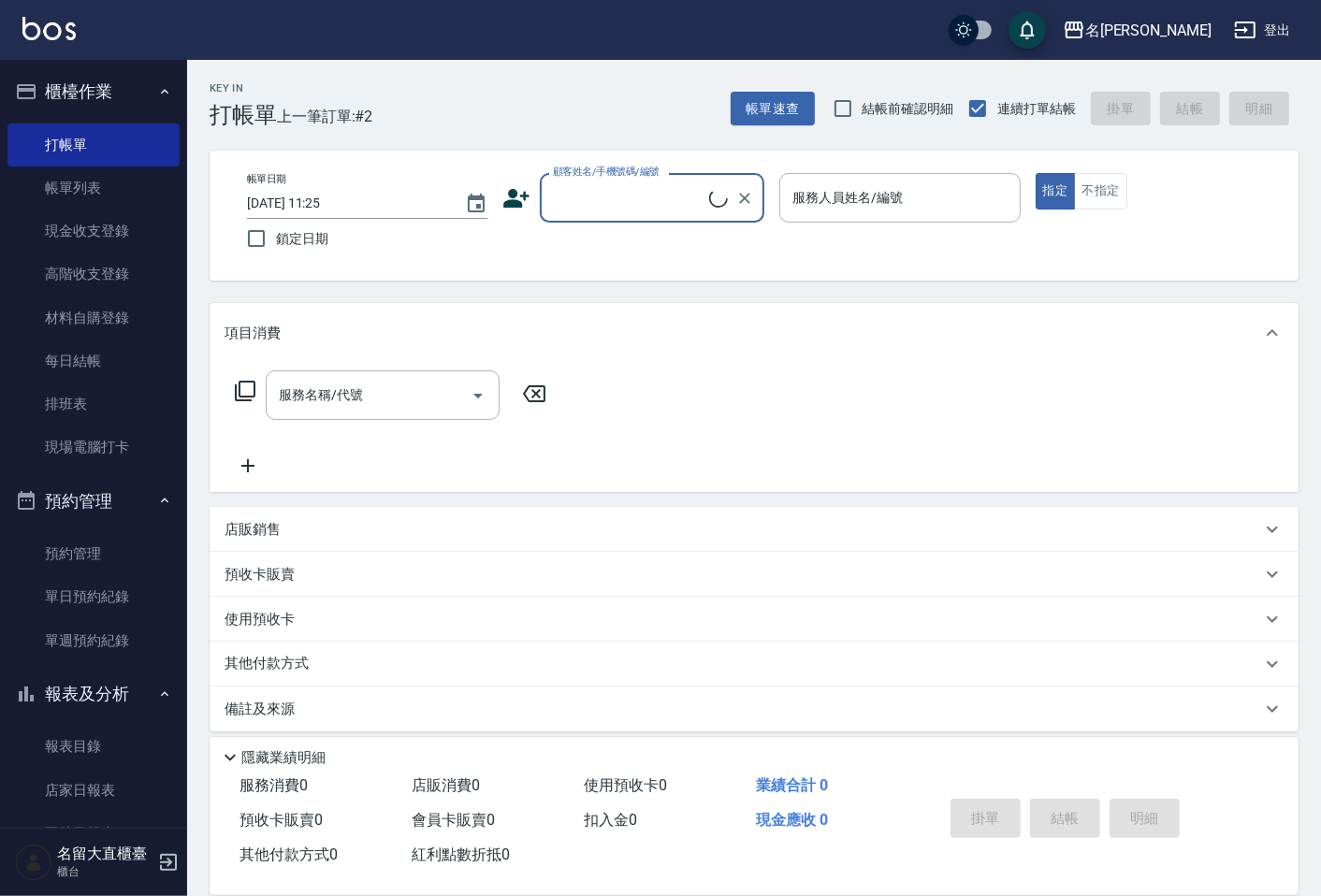
click at [558, 203] on input "顧客姓名/手機號碼/編號" at bounding box center [628, 198] width 161 height 33
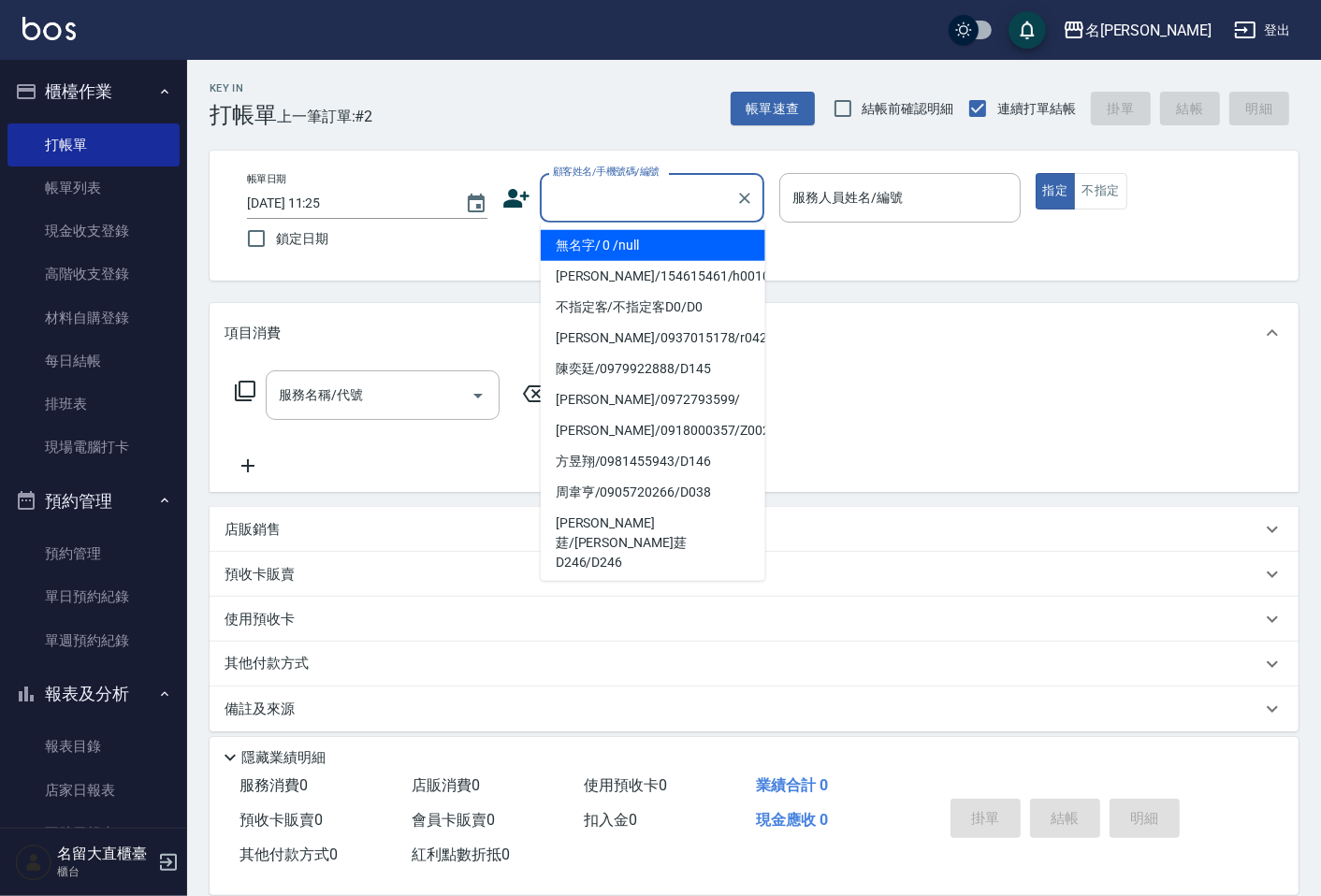
click at [605, 253] on li "無名字/ 0 /null" at bounding box center [654, 245] width 225 height 31
type input "無名字/ 0 /null"
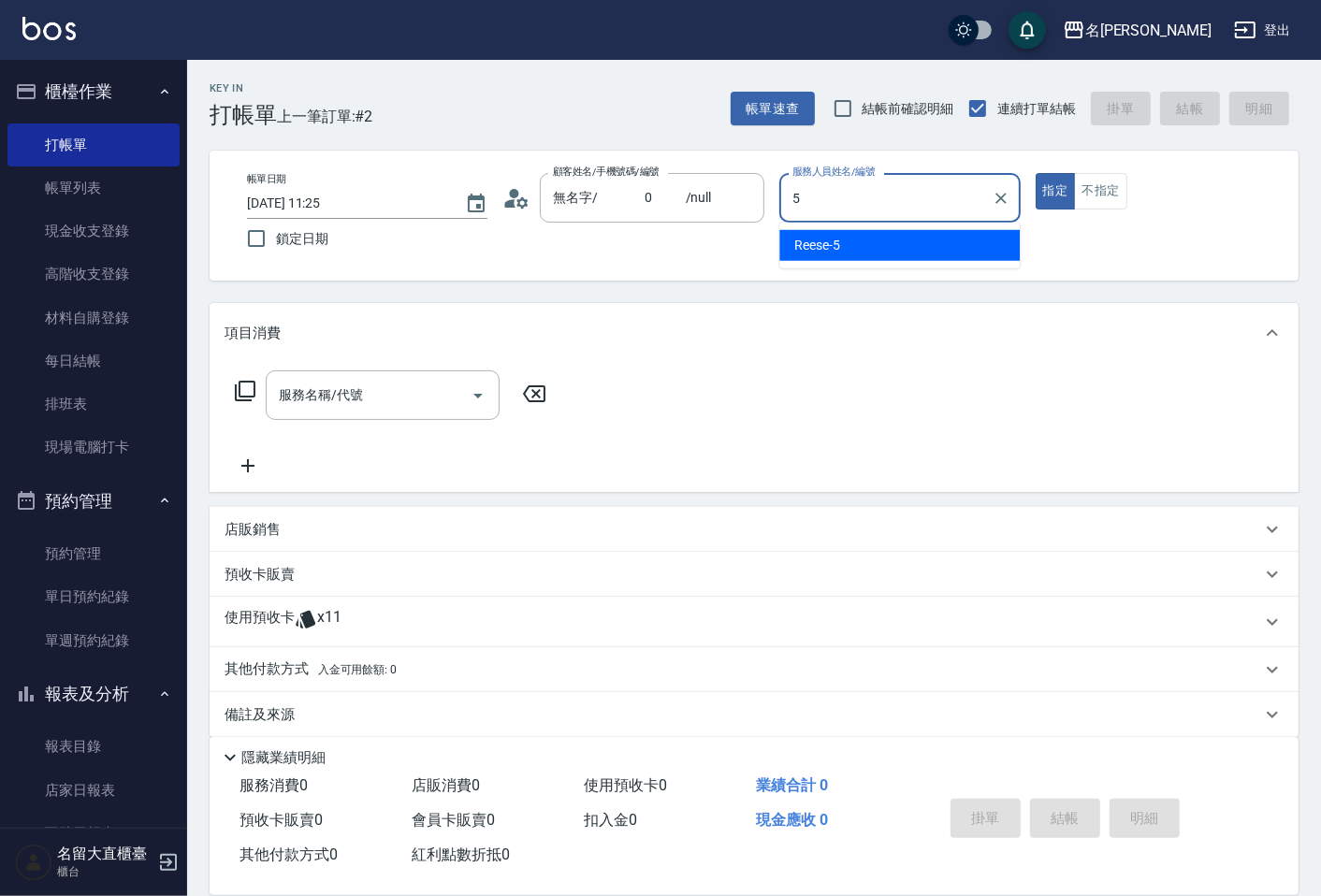
type input "[PERSON_NAME]-5"
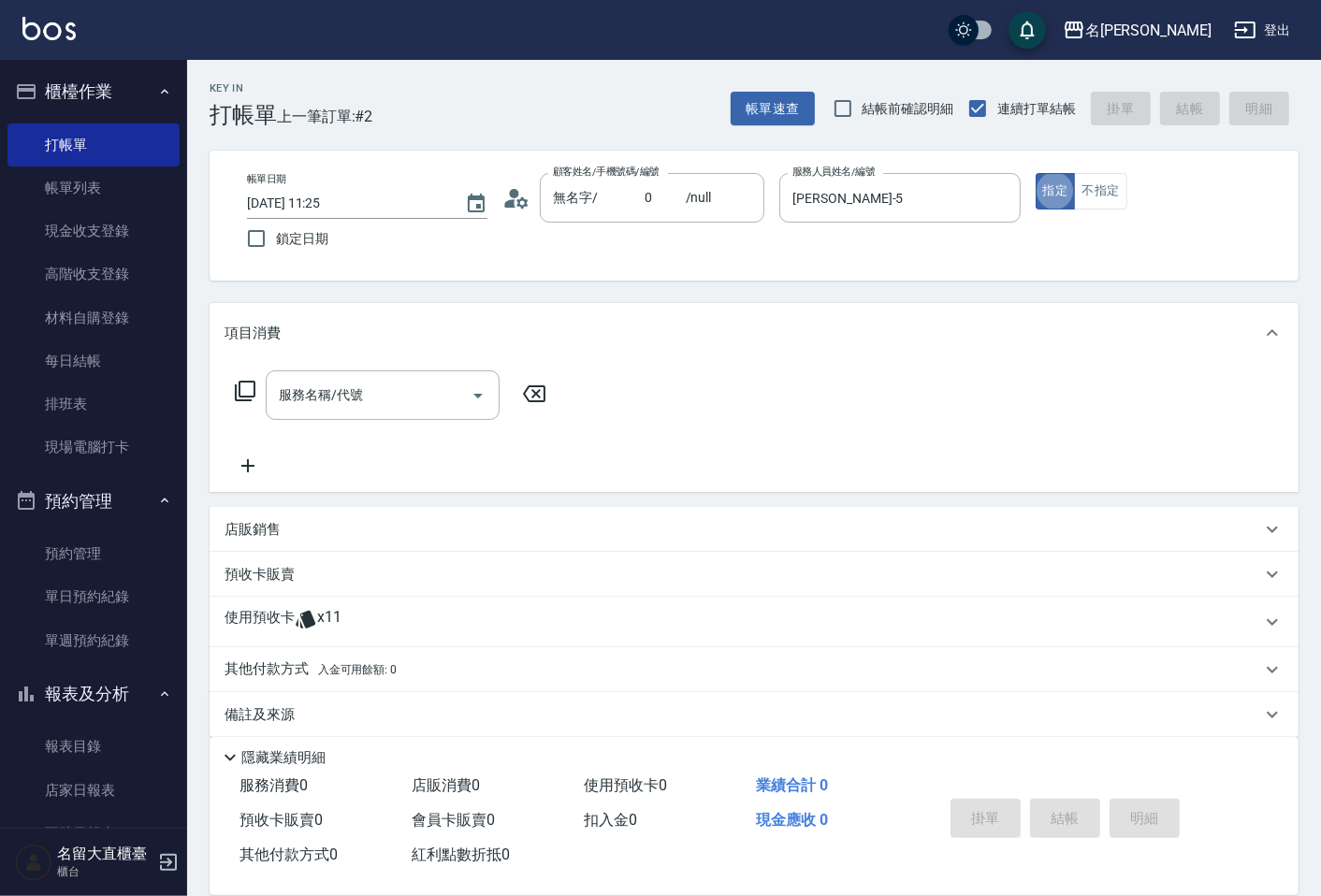
type button "true"
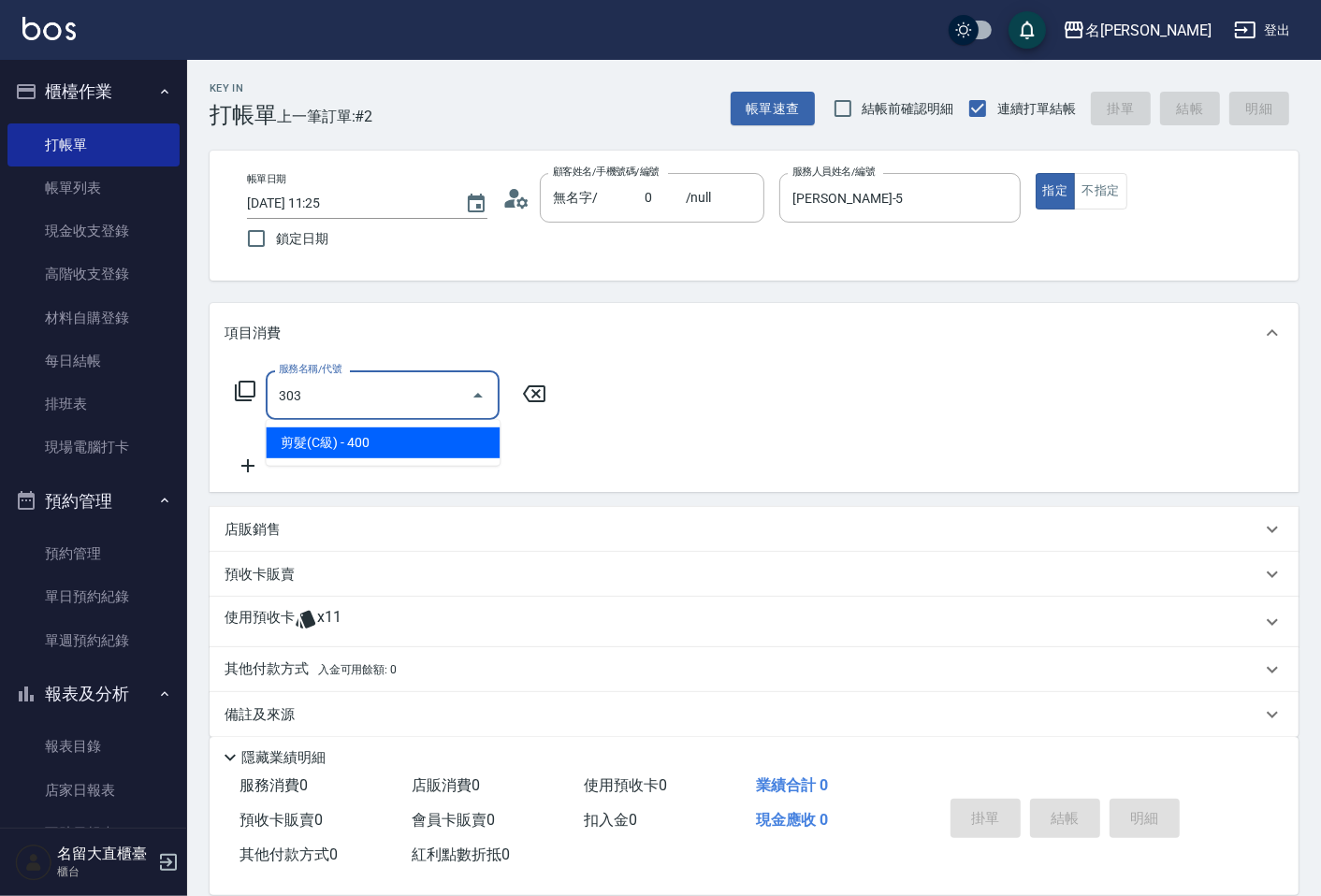
type input "剪髮(C級)(303)"
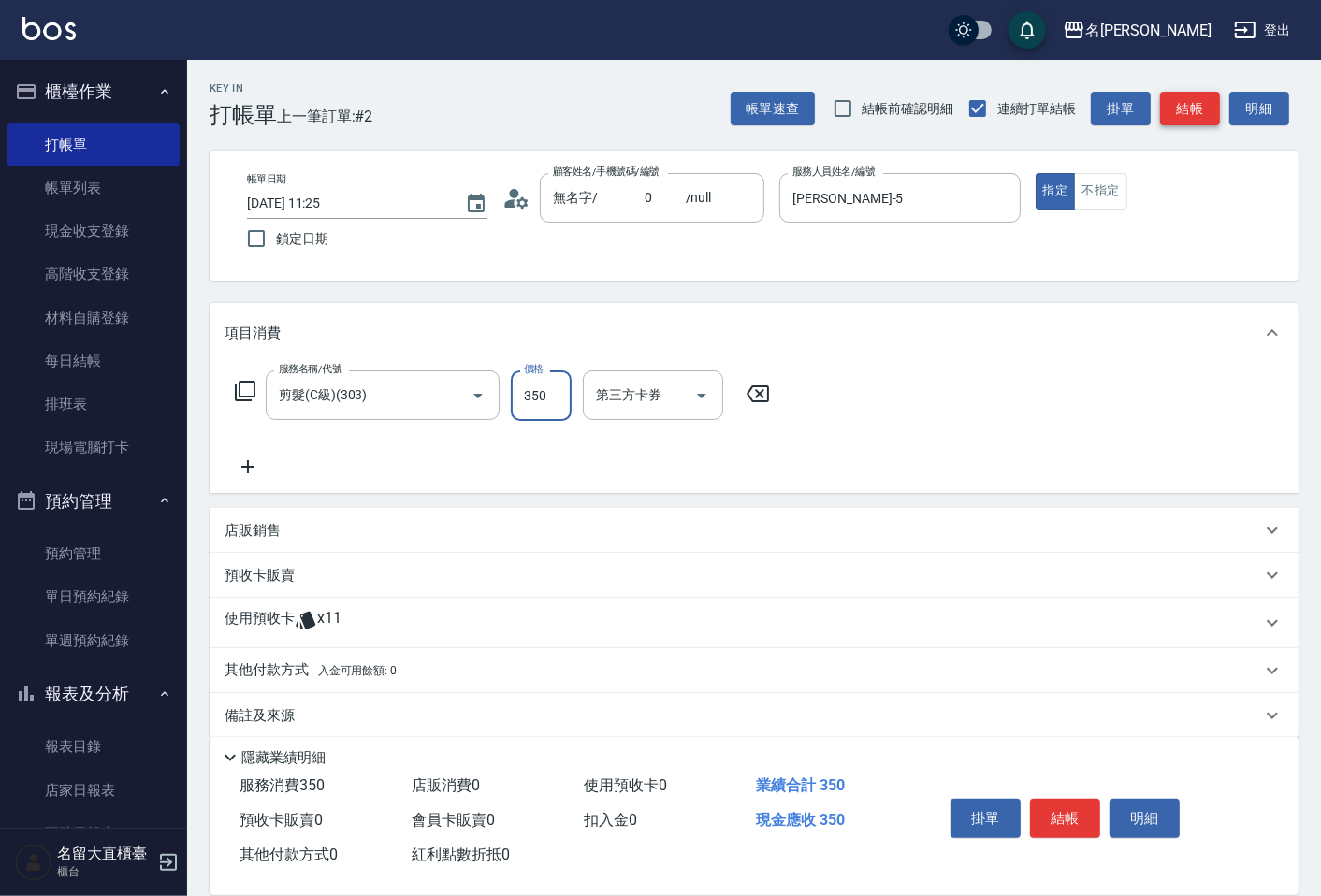
type input "350"
click at [1208, 123] on button "結帳" at bounding box center [1190, 110] width 60 height 35
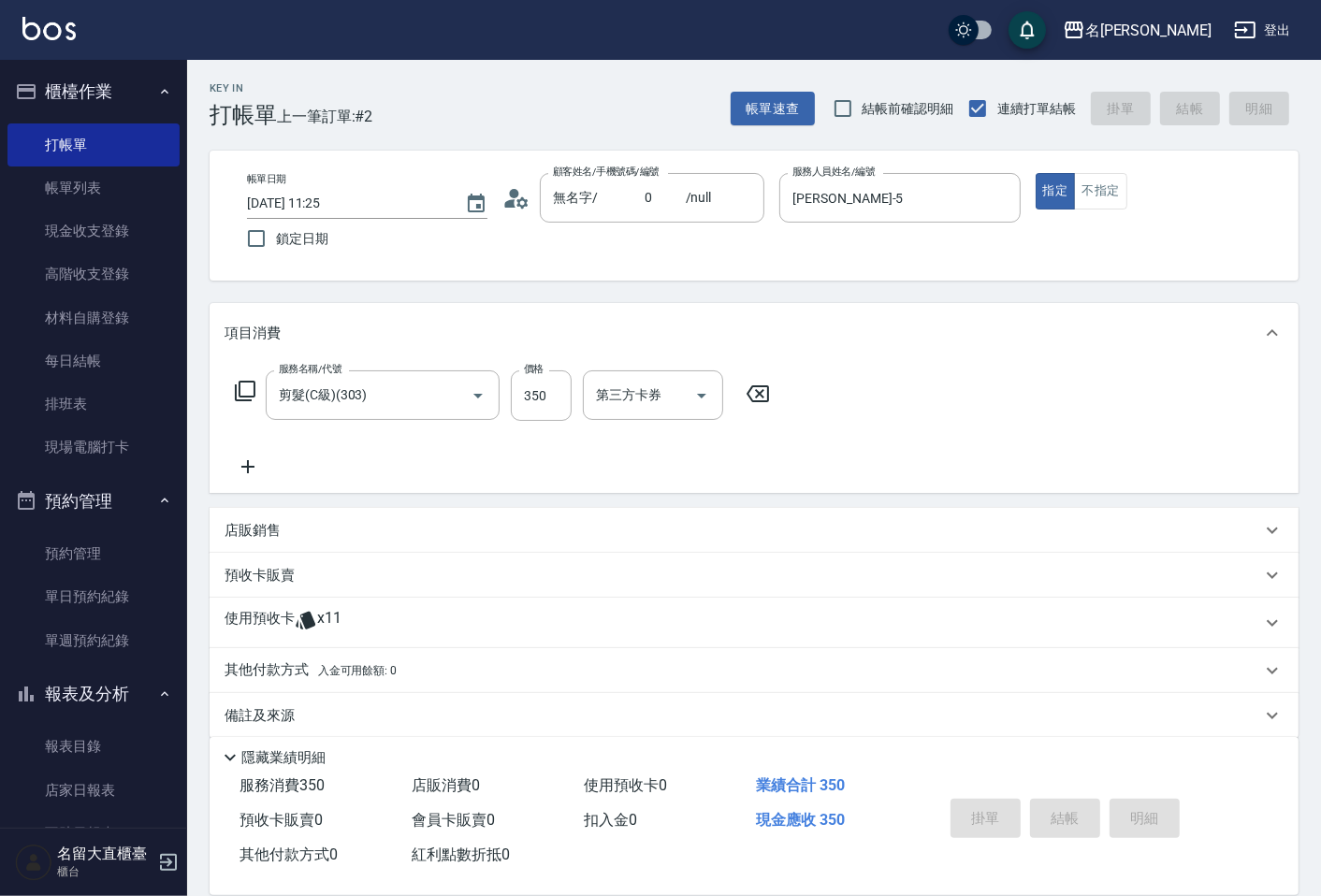
type input "[DATE] 11:26"
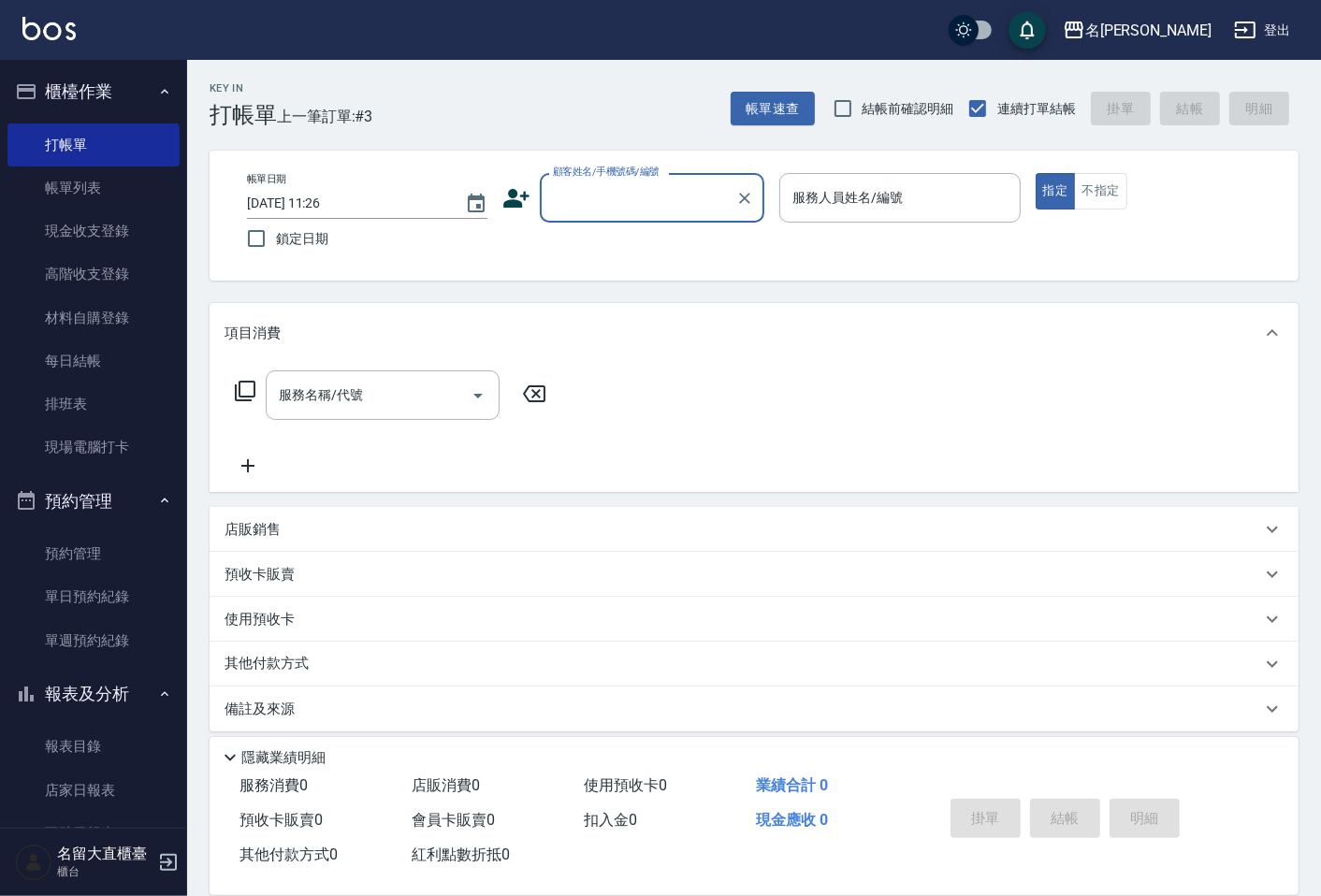
click at [1208, 123] on div "帳單速查 結帳前確認明細 連續打單結帳 掛單 結帳 明細" at bounding box center [1015, 109] width 568 height 40
click at [629, 185] on input "顧客姓名/手機號碼/編號" at bounding box center [637, 198] width 179 height 33
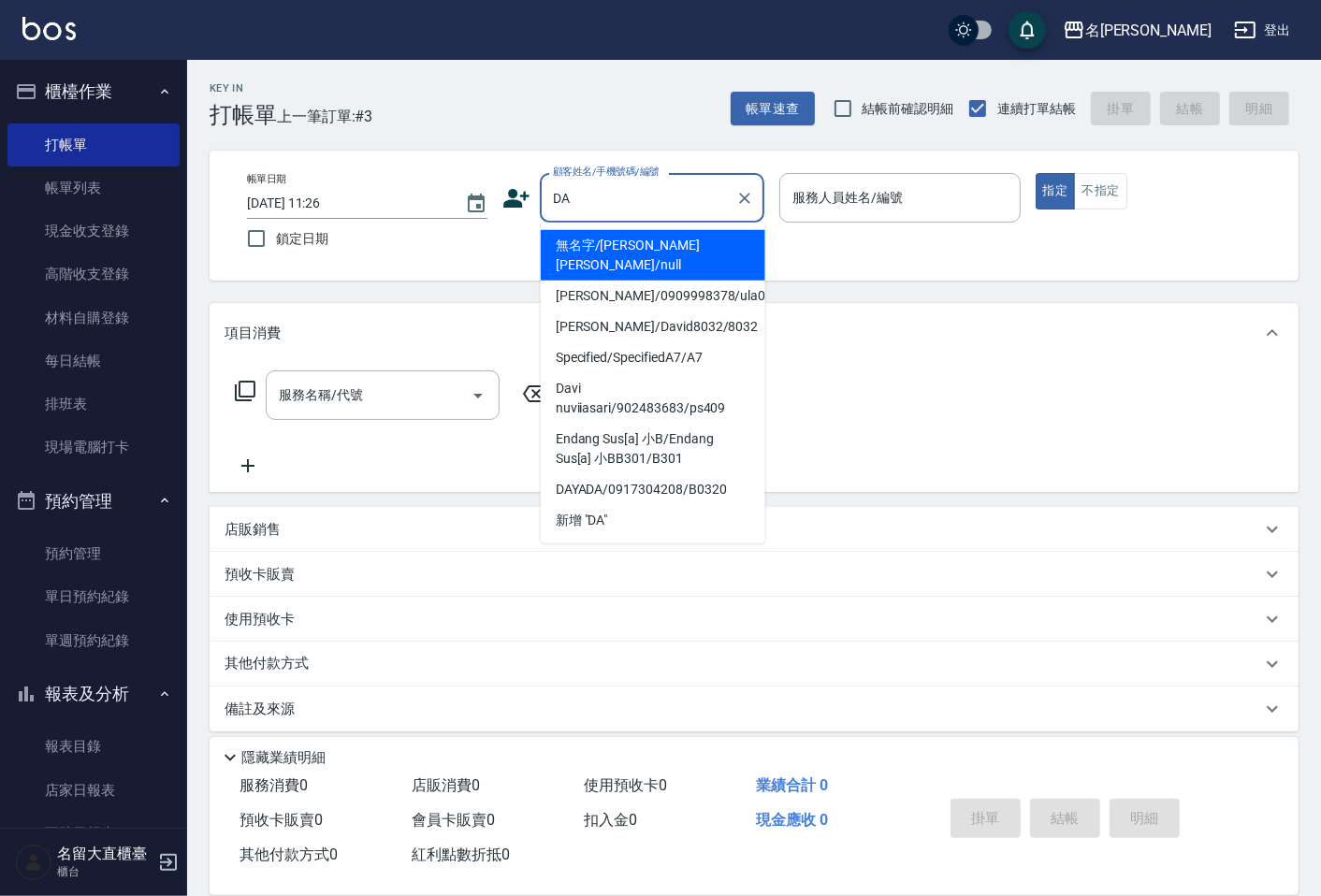
click at [659, 246] on li "無名字/[PERSON_NAME] [PERSON_NAME]/null" at bounding box center [654, 255] width 225 height 50
type input "無名字/[PERSON_NAME] [PERSON_NAME]/null"
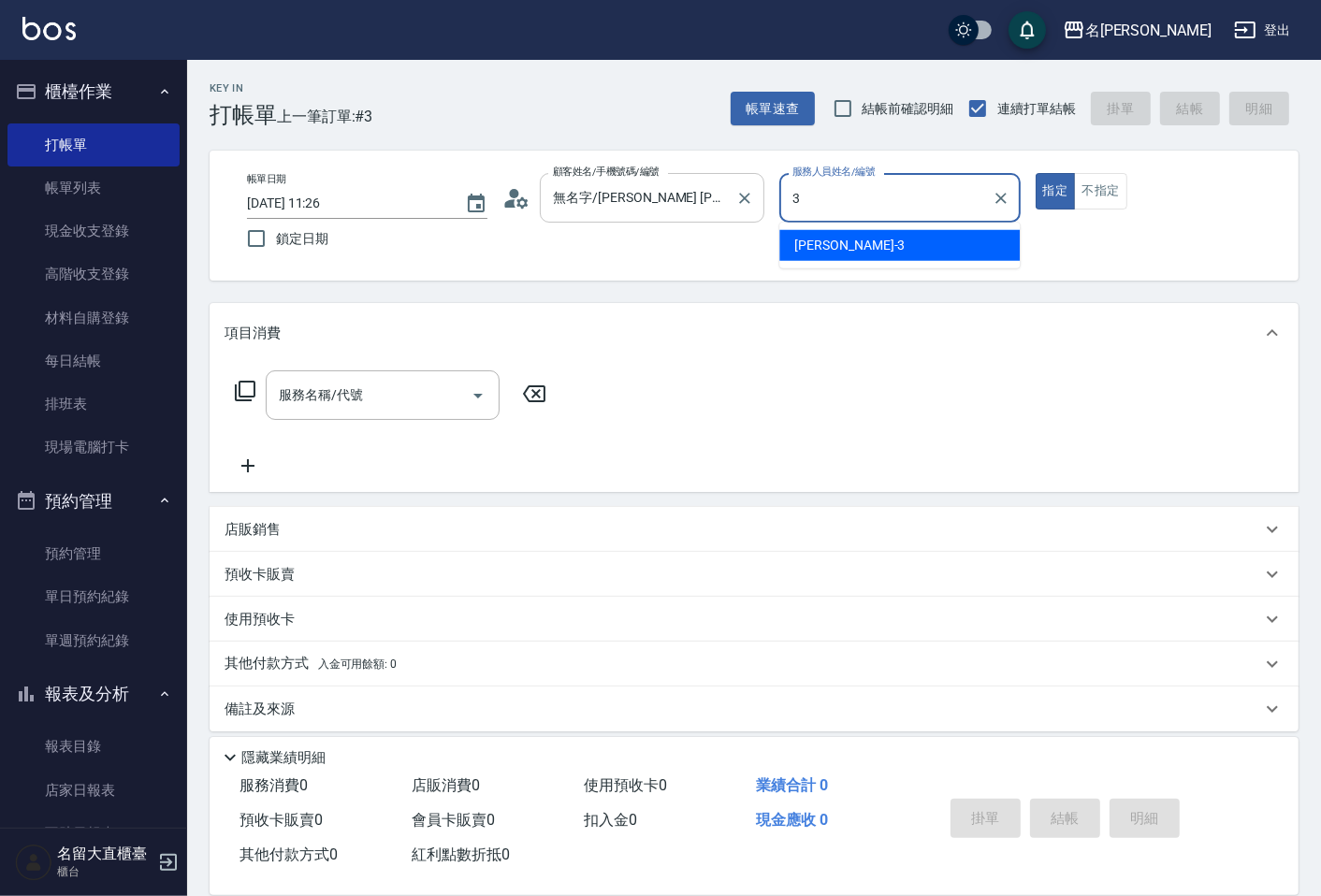
type input "[PERSON_NAME]3"
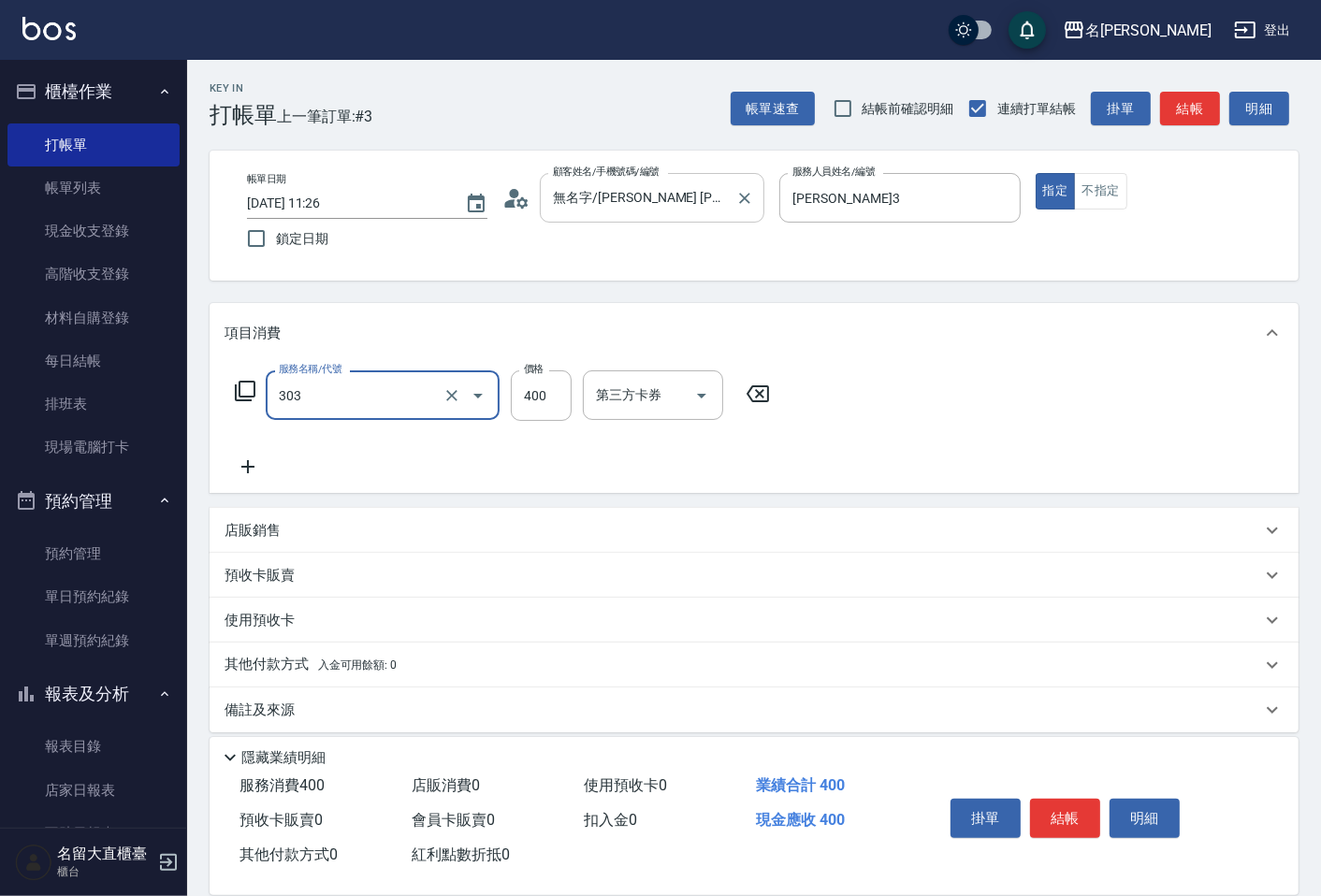
type input "剪髮(C級)(303)"
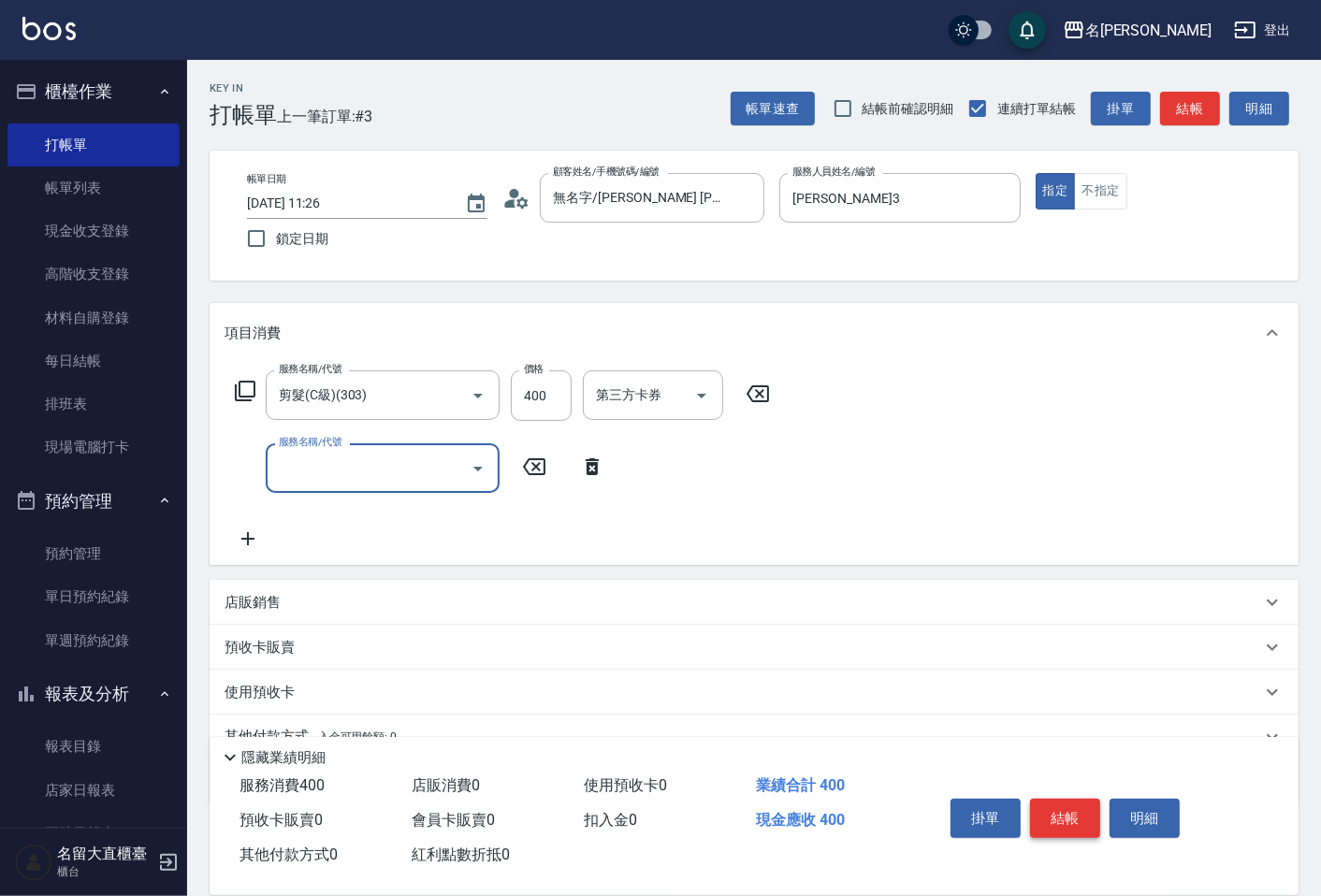
click at [1086, 811] on button "結帳" at bounding box center [1065, 818] width 70 height 40
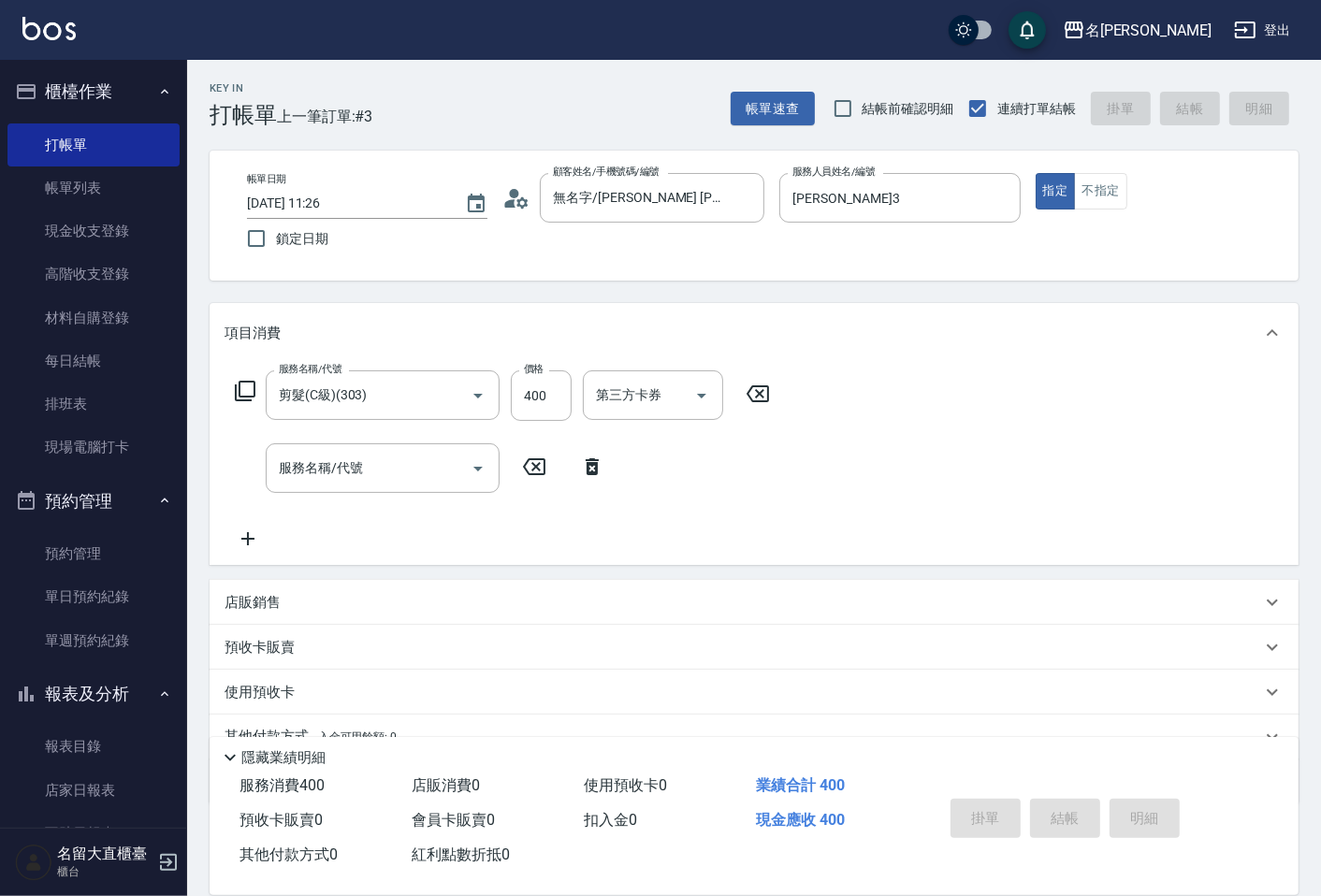
type input "[DATE] 11:53"
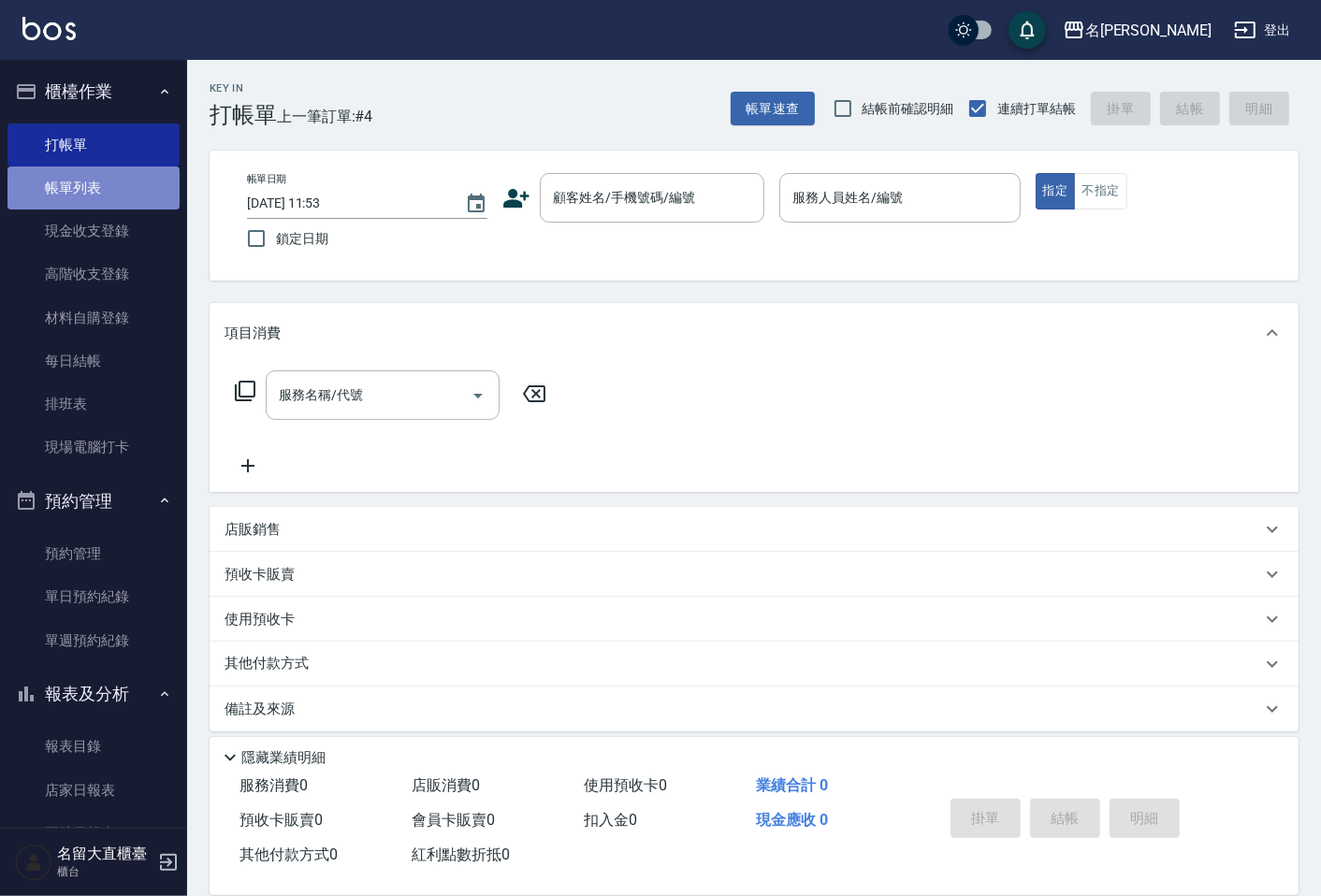
click at [93, 193] on link "帳單列表" at bounding box center [94, 188] width 173 height 43
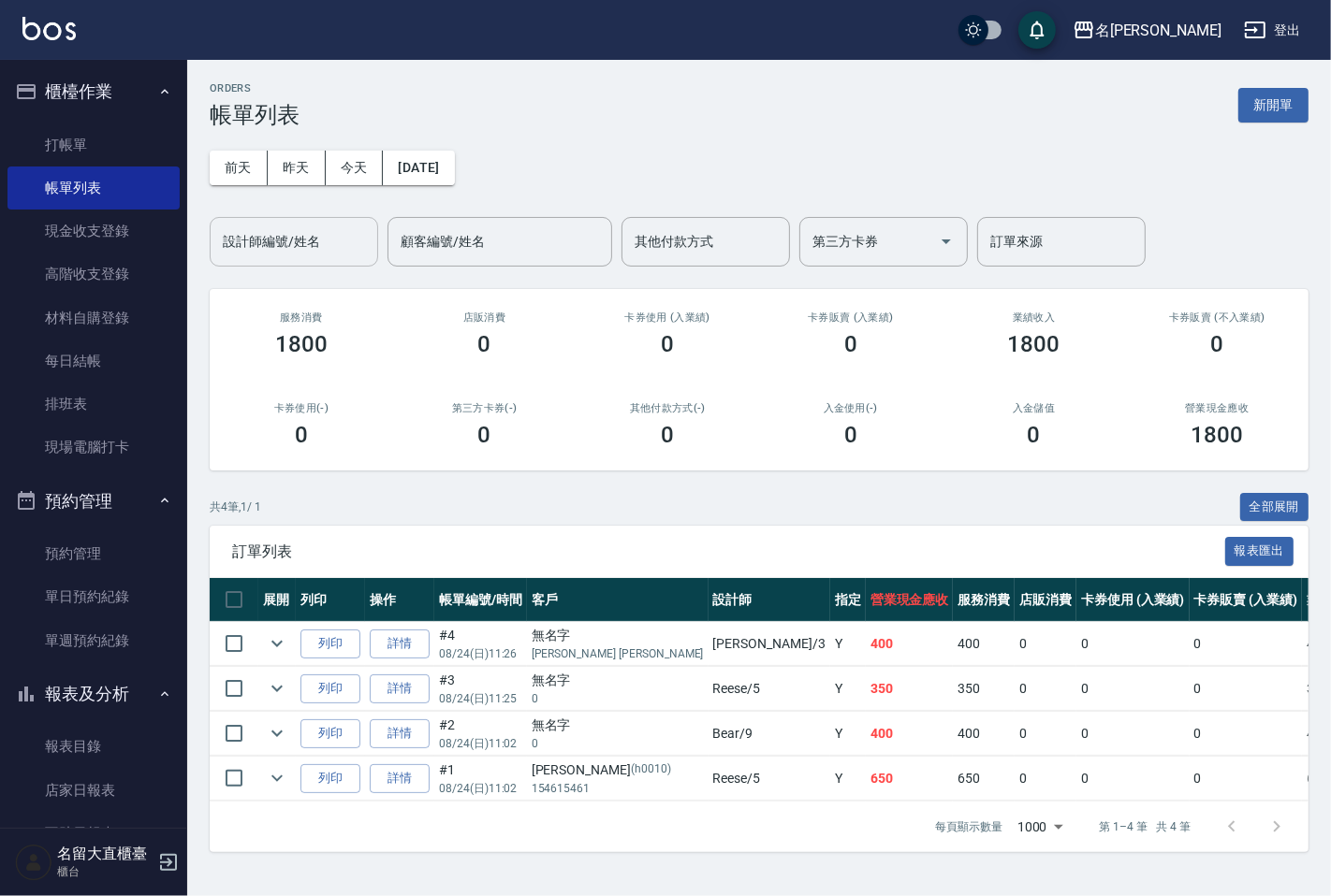
click at [254, 244] on input "設計師編號/姓名" at bounding box center [294, 241] width 151 height 33
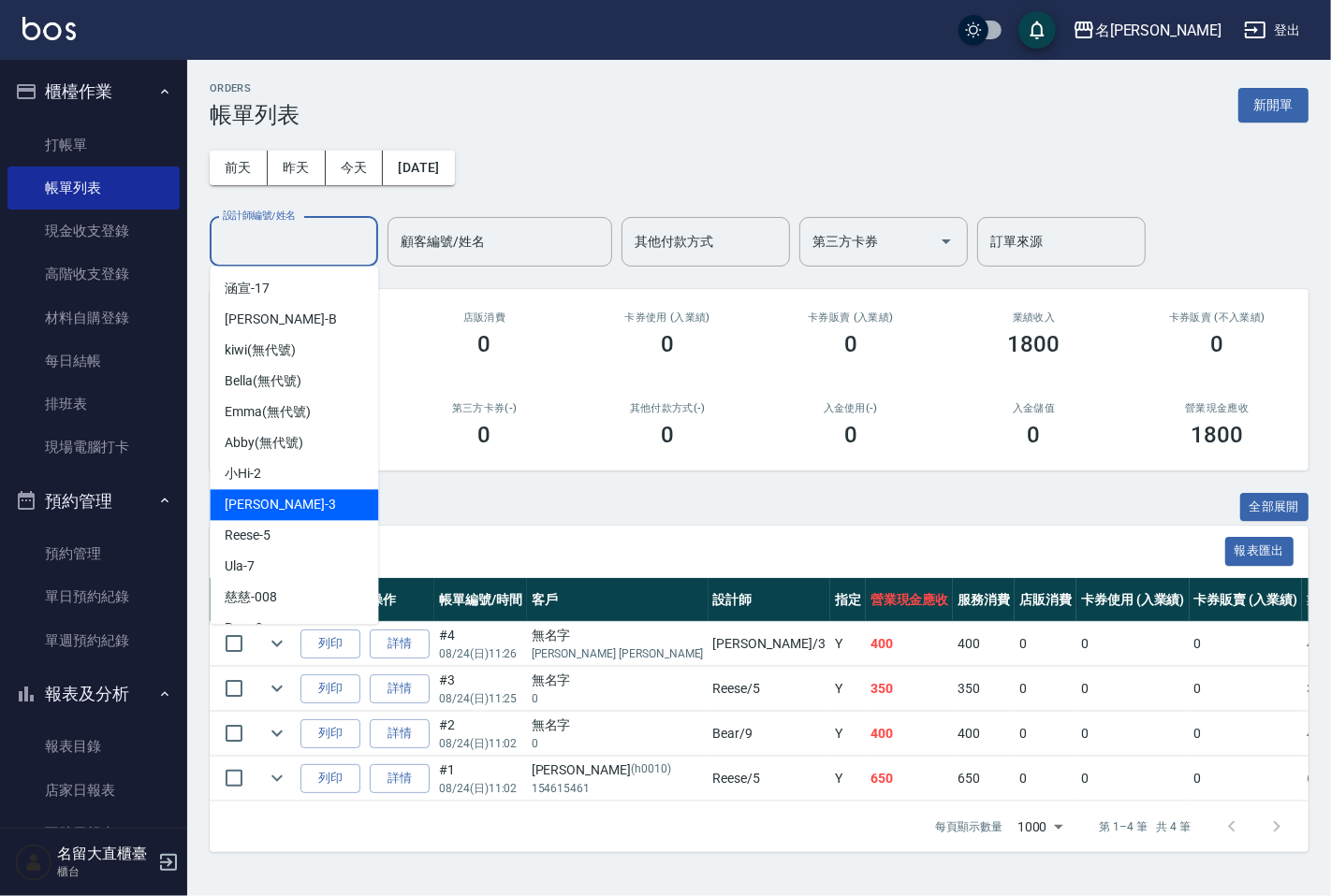
click at [255, 499] on span "[PERSON_NAME]3" at bounding box center [280, 504] width 111 height 19
type input "[PERSON_NAME]3"
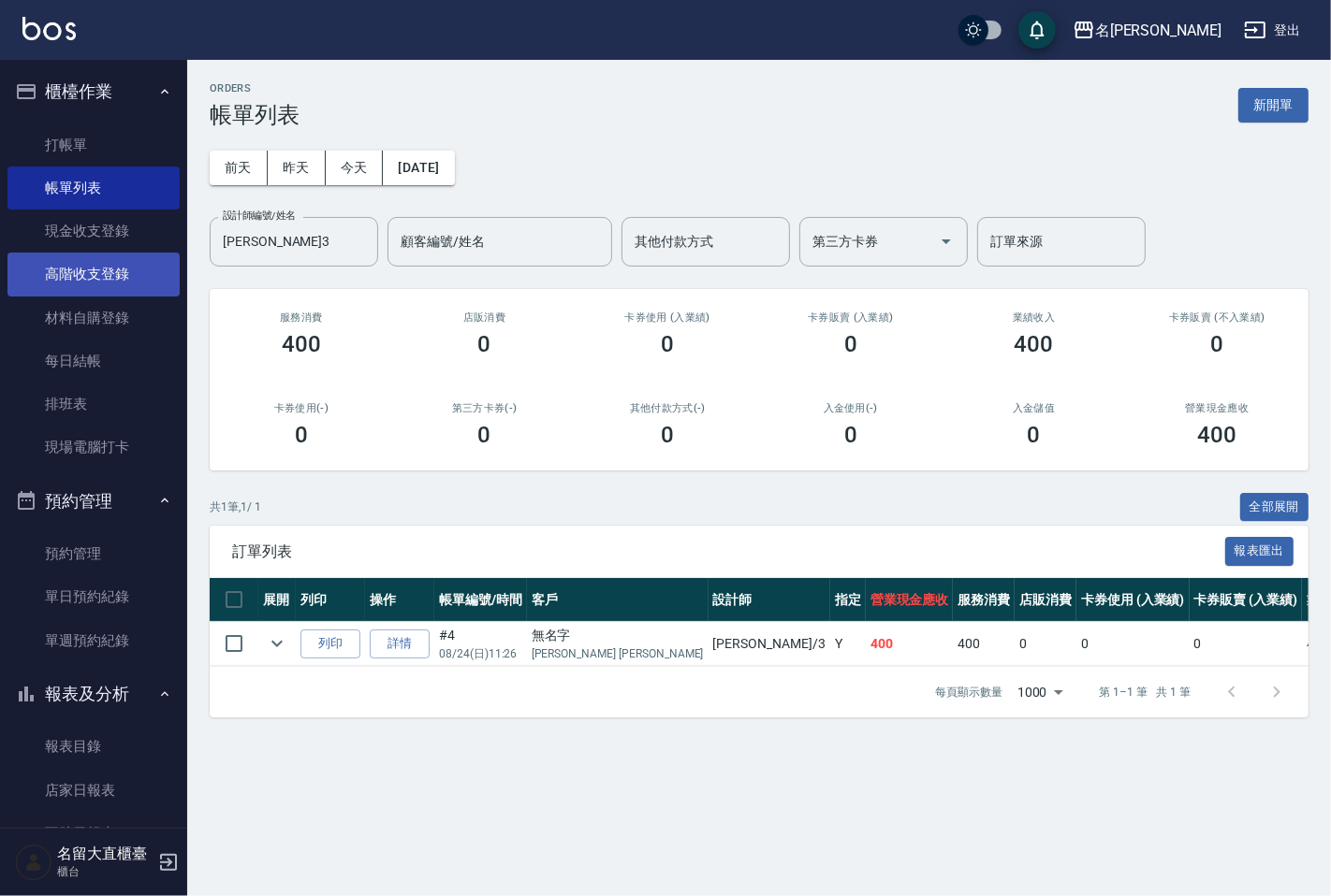
drag, startPoint x: 577, startPoint y: 483, endPoint x: 84, endPoint y: 252, distance: 544.4
click at [543, 463] on div "ORDERS 帳單列表 新開單 [DATE] [DATE] [DATE] [DATE] 設計師編號/姓名 [PERSON_NAME]3 設計師編號/姓名 顧客…" at bounding box center [759, 400] width 1144 height 680
